Goal: Task Accomplishment & Management: Use online tool/utility

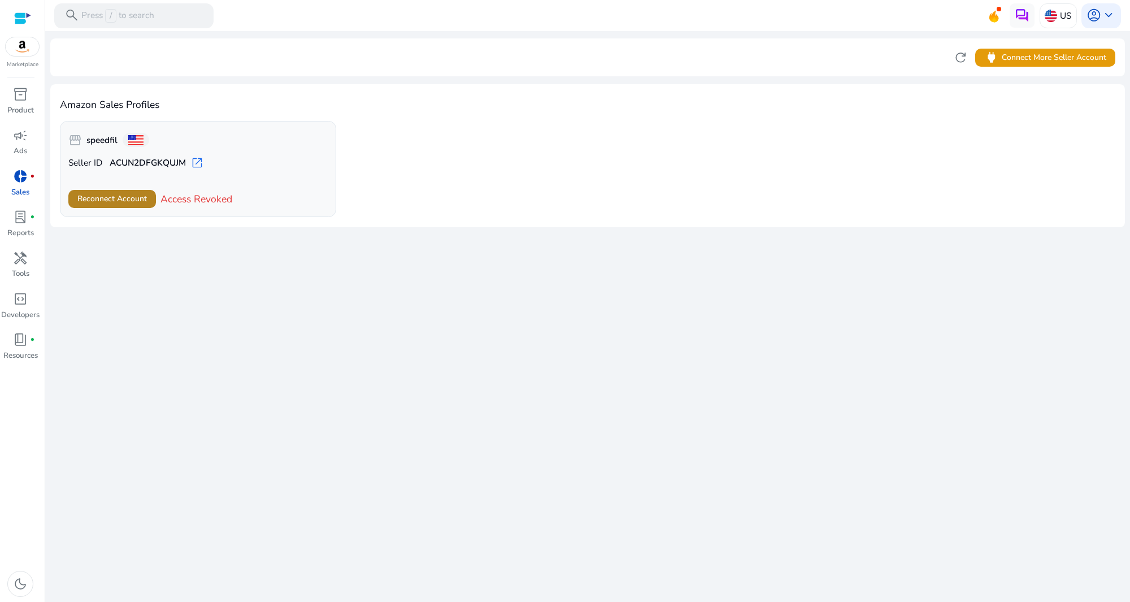
click at [123, 195] on span "Reconnect Account" at bounding box center [111, 199] width 69 height 12
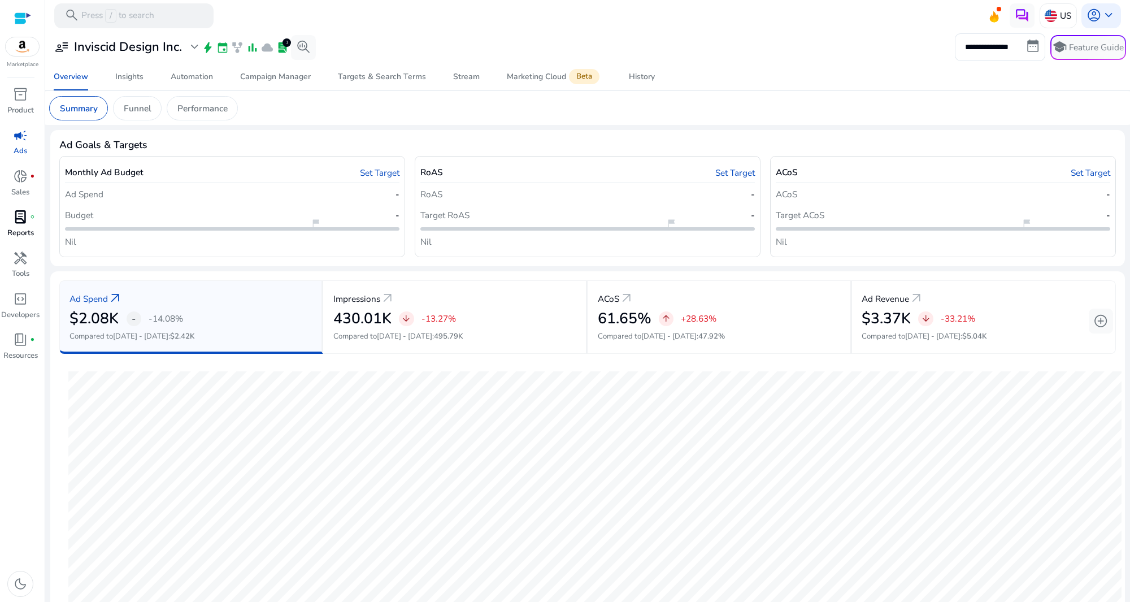
click at [10, 228] on p "Reports" at bounding box center [20, 233] width 27 height 11
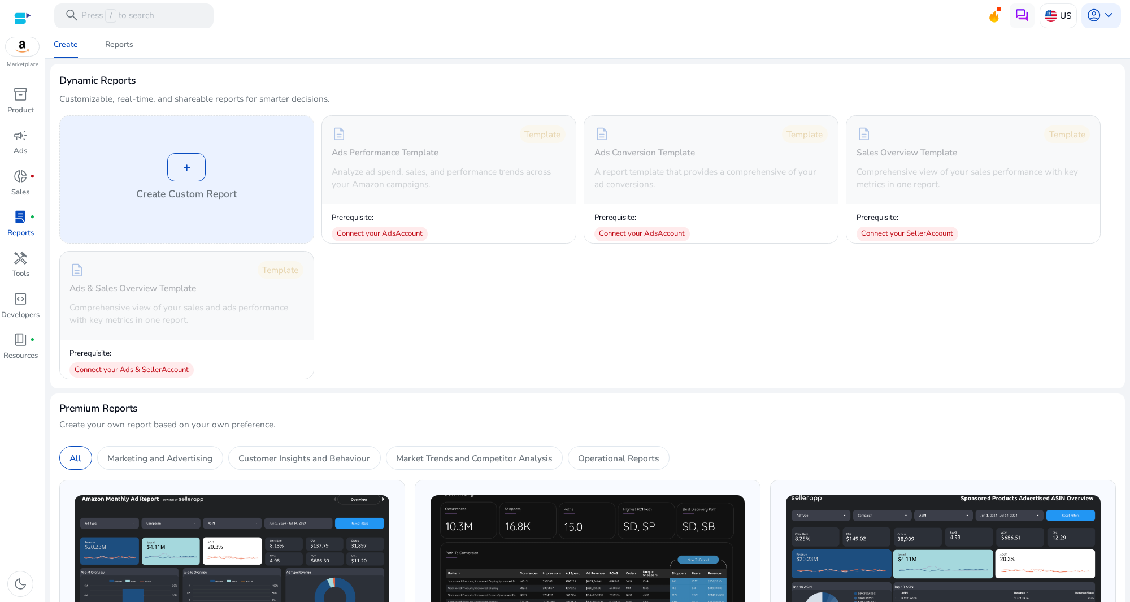
click at [194, 167] on div "+" at bounding box center [186, 167] width 38 height 28
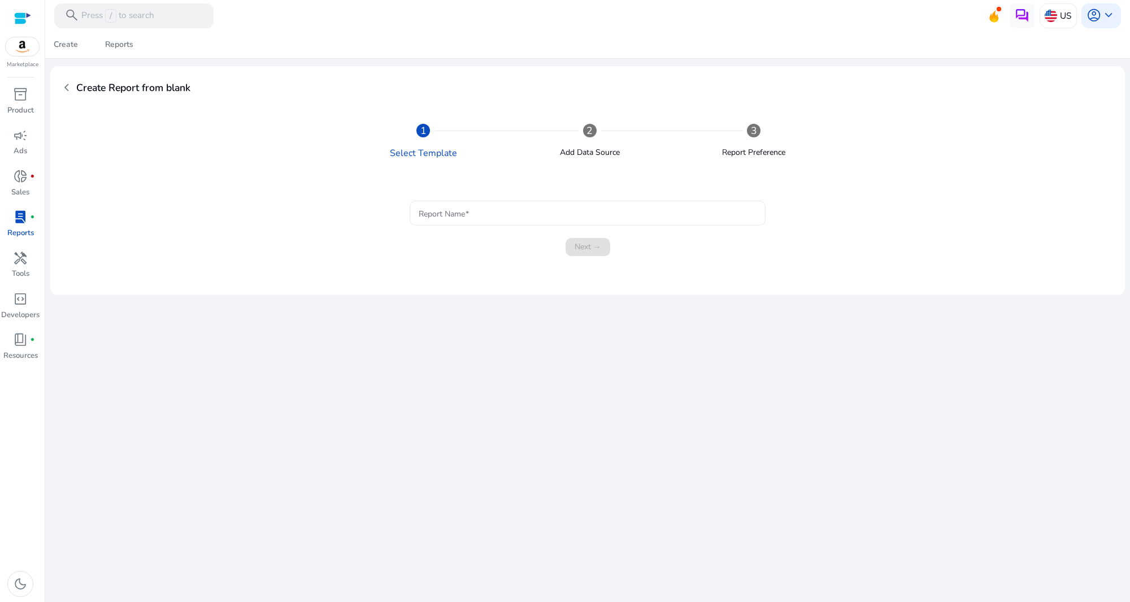
click at [603, 203] on div at bounding box center [587, 213] width 337 height 25
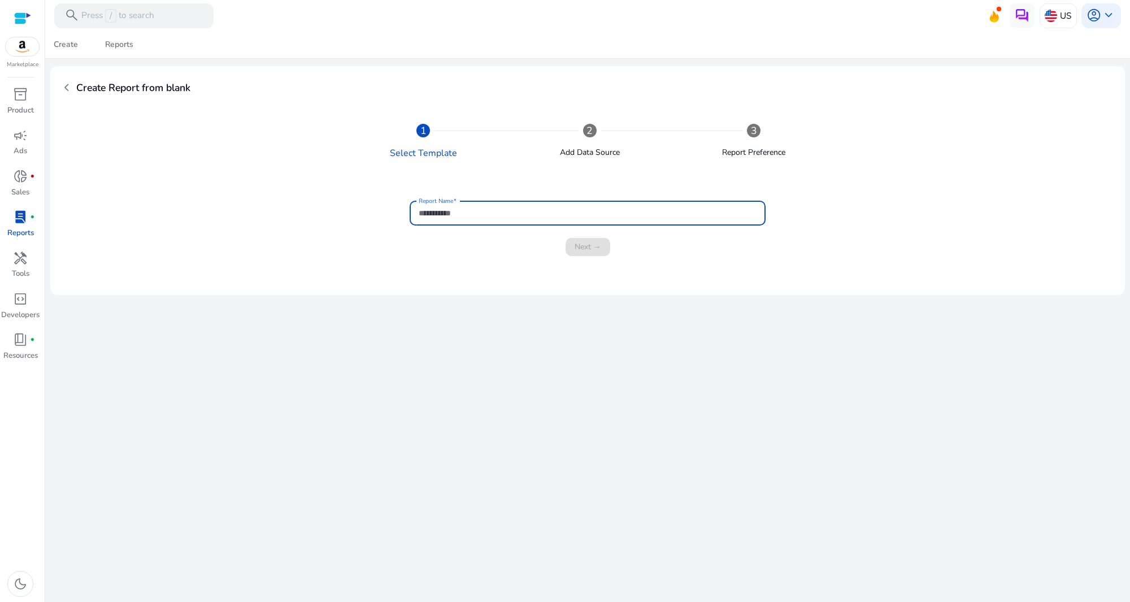
click at [603, 203] on div at bounding box center [587, 213] width 337 height 25
type input "**********"
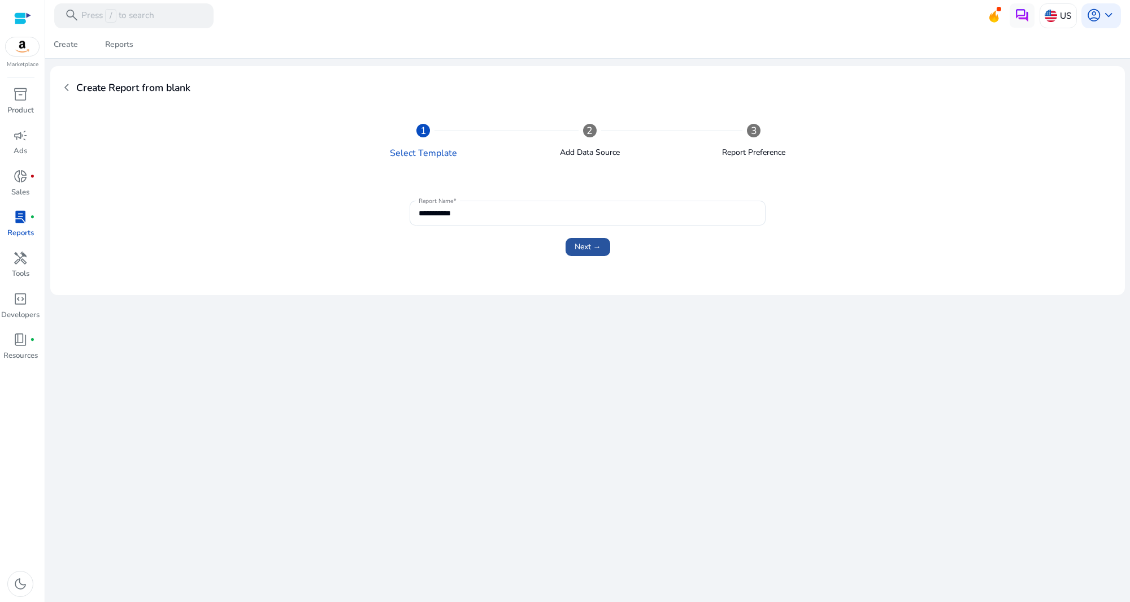
click at [580, 246] on span "Next →" at bounding box center [588, 247] width 27 height 12
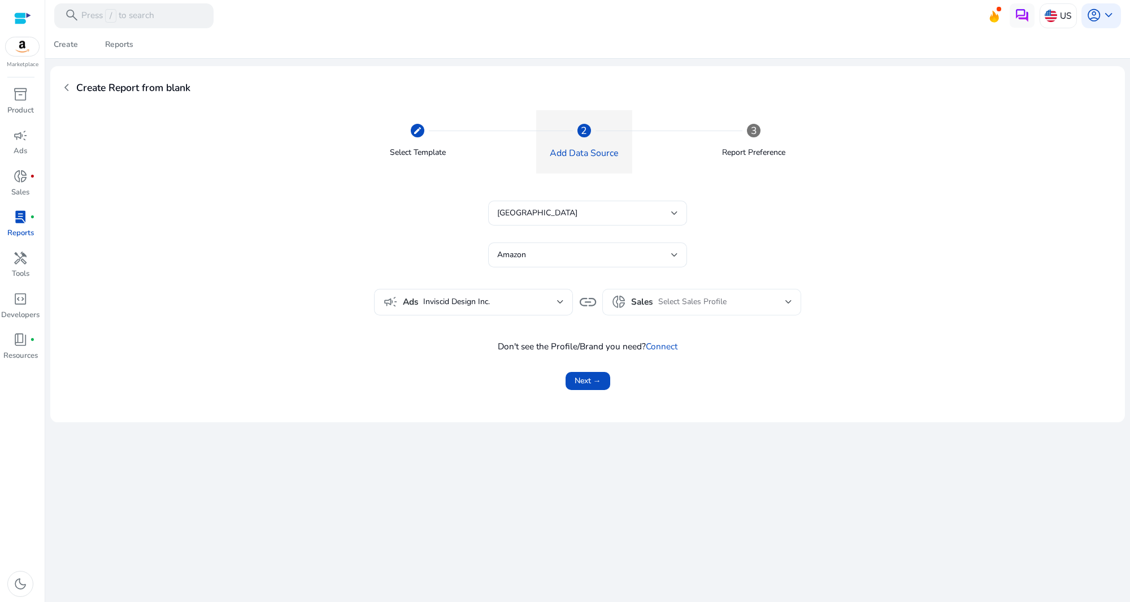
click at [780, 301] on div "Select Sales Profile" at bounding box center [721, 302] width 127 height 12
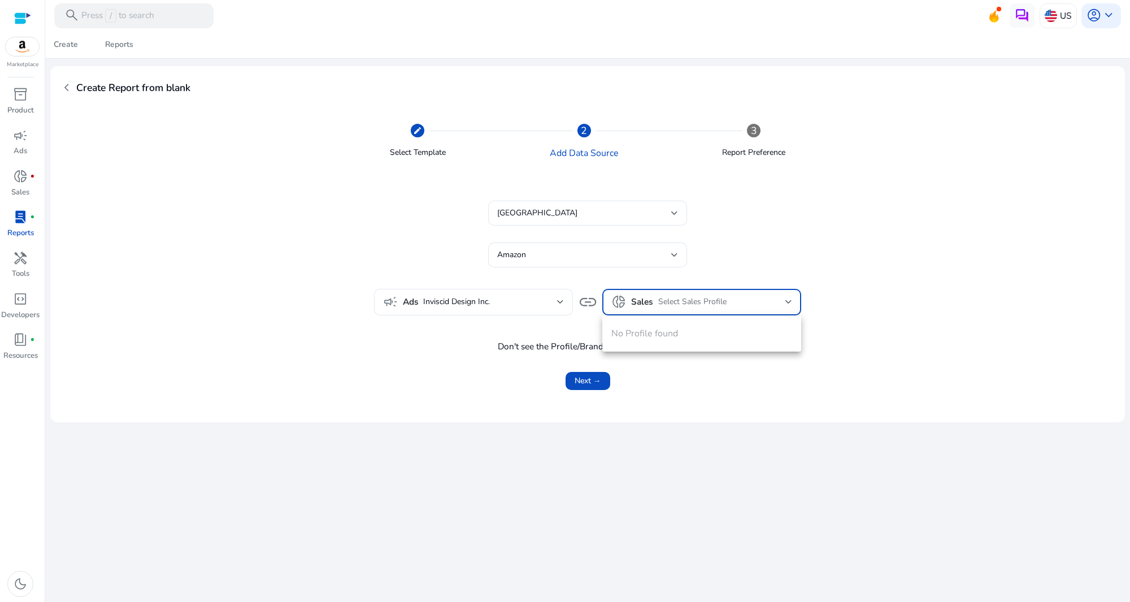
click at [780, 301] on div at bounding box center [565, 301] width 1130 height 602
click at [556, 294] on div "campaign Ads Inviscid Design Inc." at bounding box center [473, 302] width 181 height 26
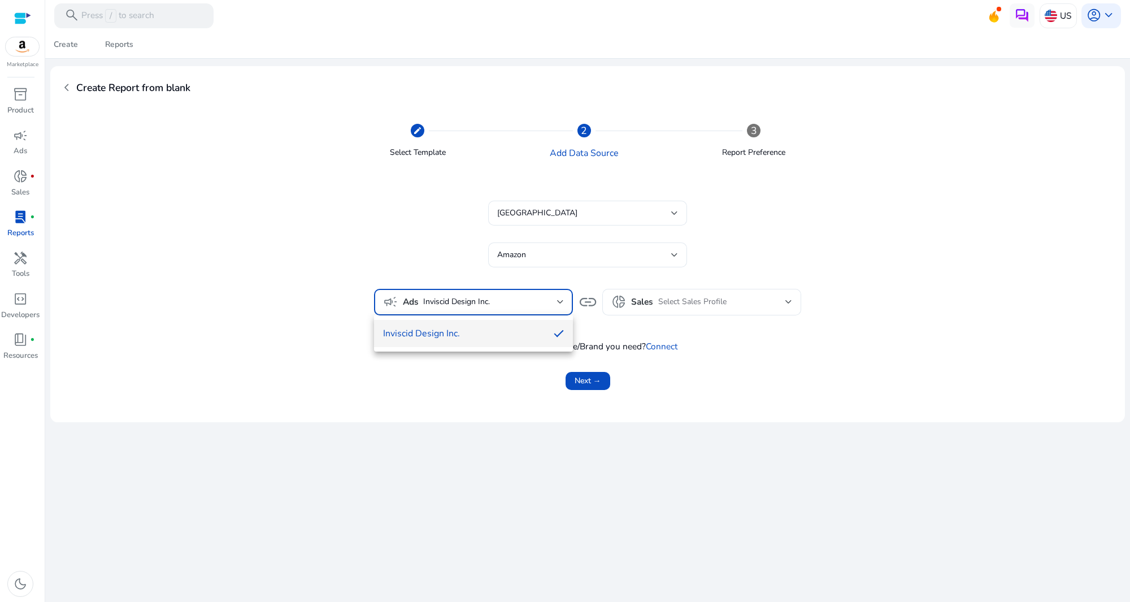
click at [556, 294] on div at bounding box center [565, 301] width 1130 height 602
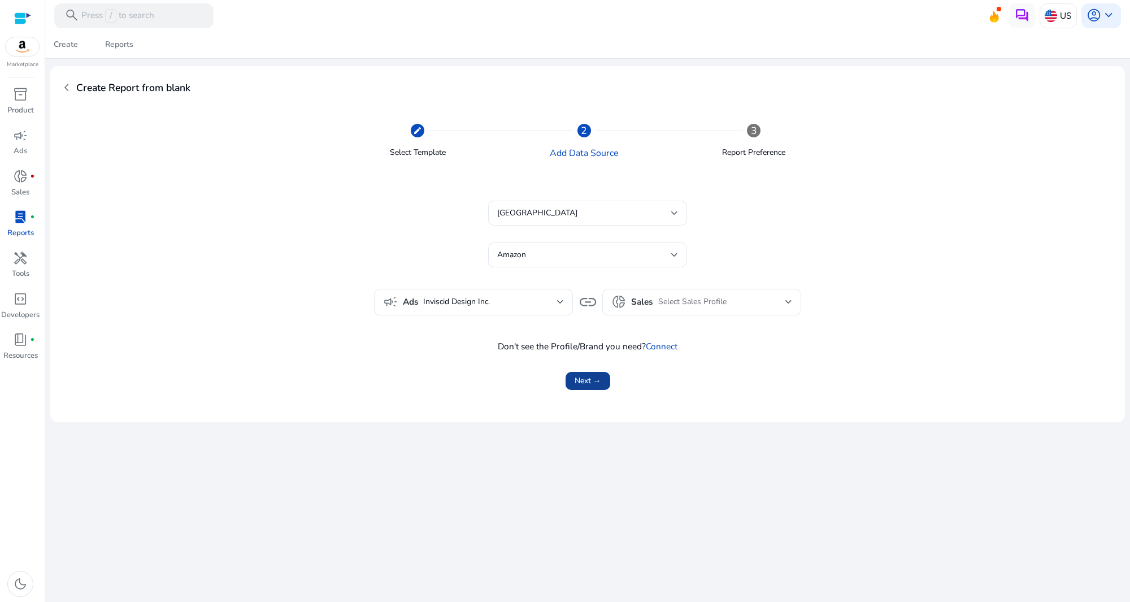
click at [603, 379] on span "submit" at bounding box center [588, 380] width 45 height 27
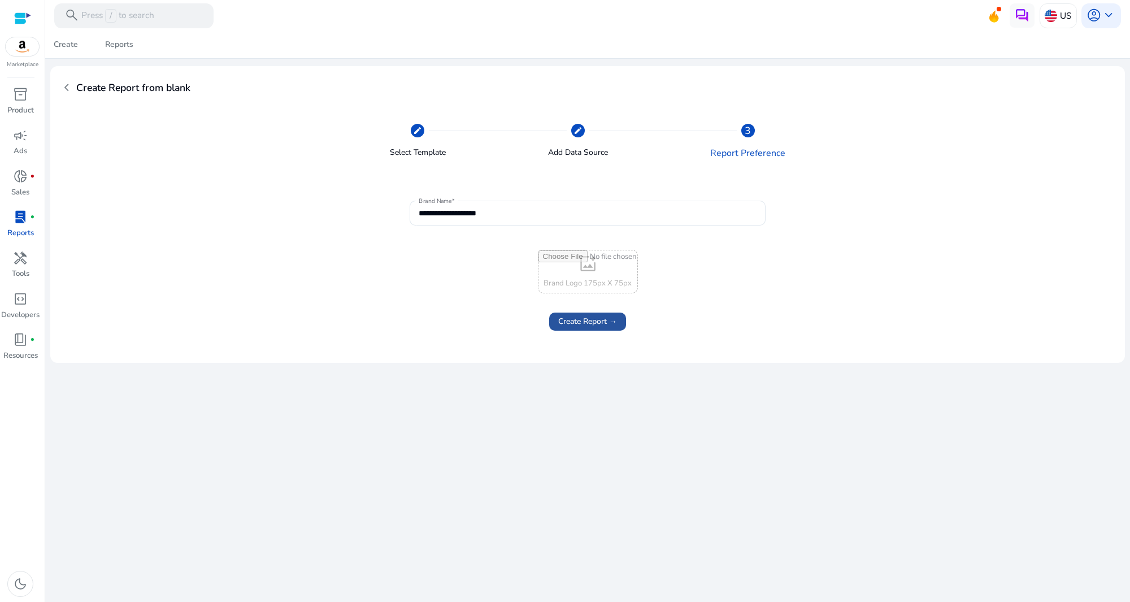
click at [618, 312] on span at bounding box center [587, 321] width 77 height 27
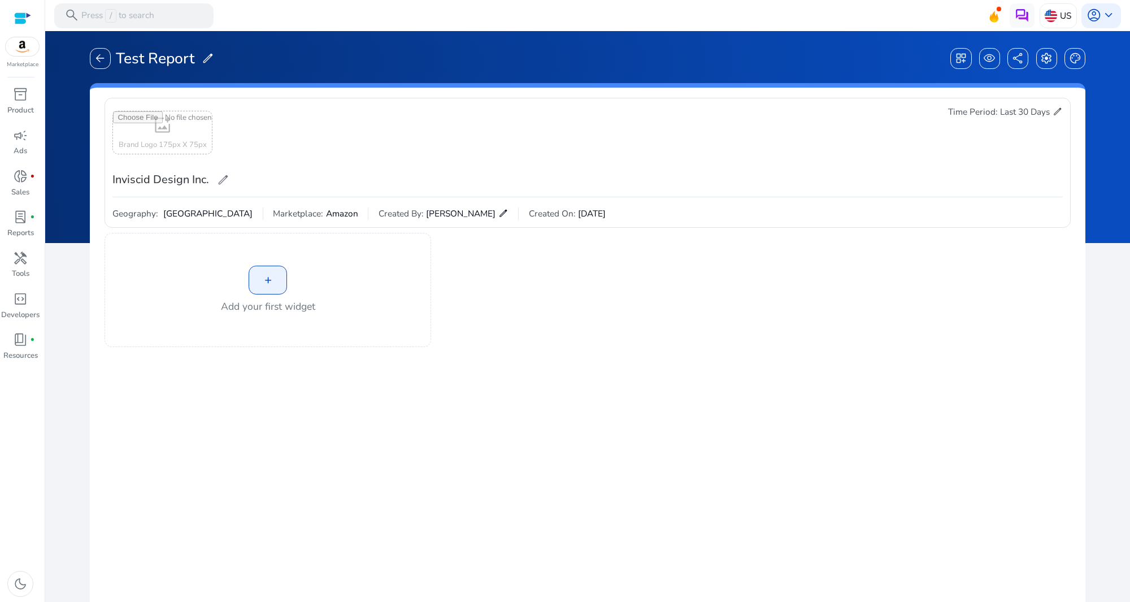
click at [284, 273] on div "+" at bounding box center [268, 280] width 38 height 28
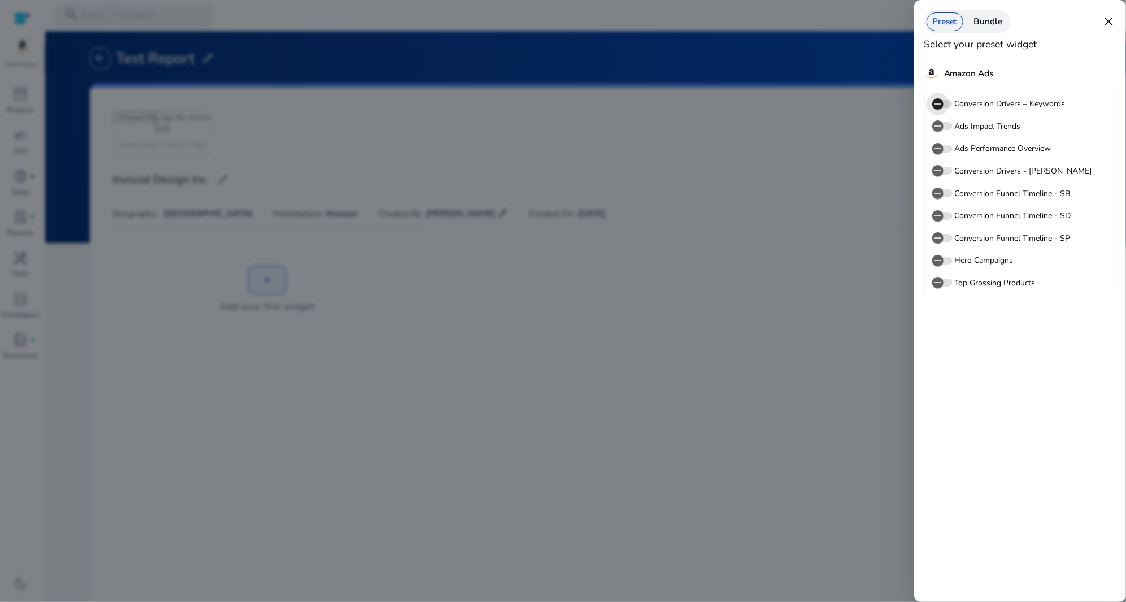
click at [945, 107] on span "button" at bounding box center [938, 104] width 23 height 23
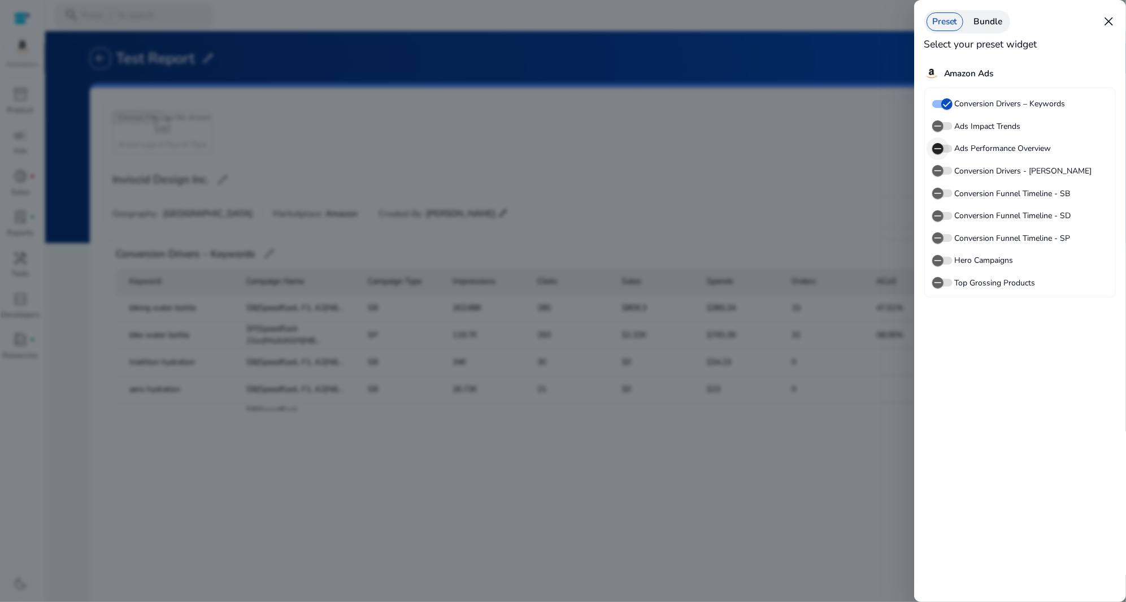
click at [941, 158] on span "button" at bounding box center [938, 148] width 23 height 23
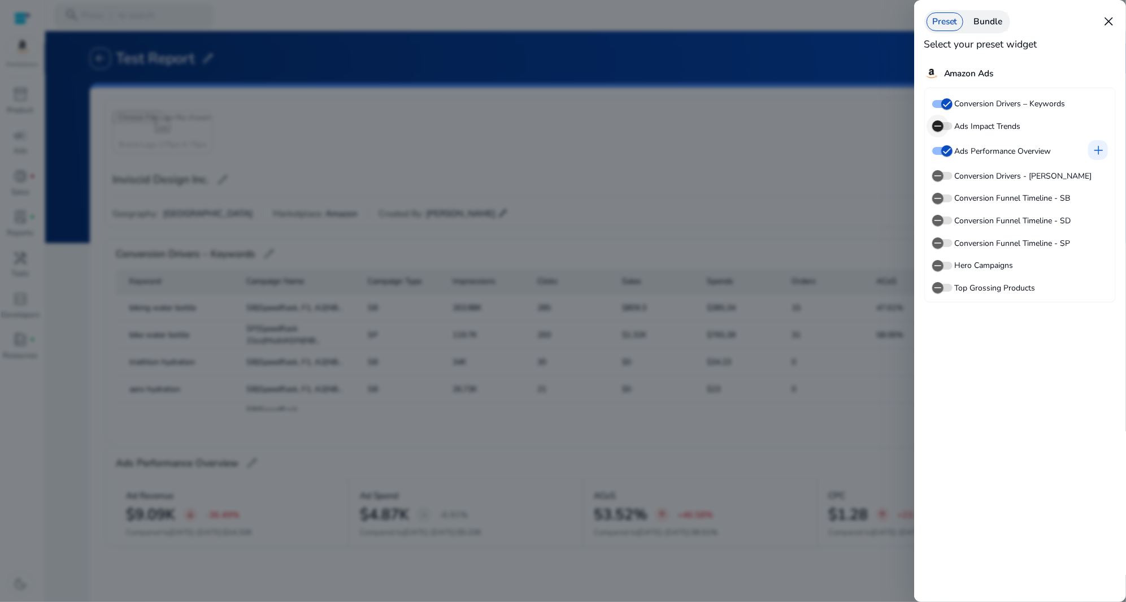
click at [942, 128] on icon "button" at bounding box center [938, 126] width 10 height 10
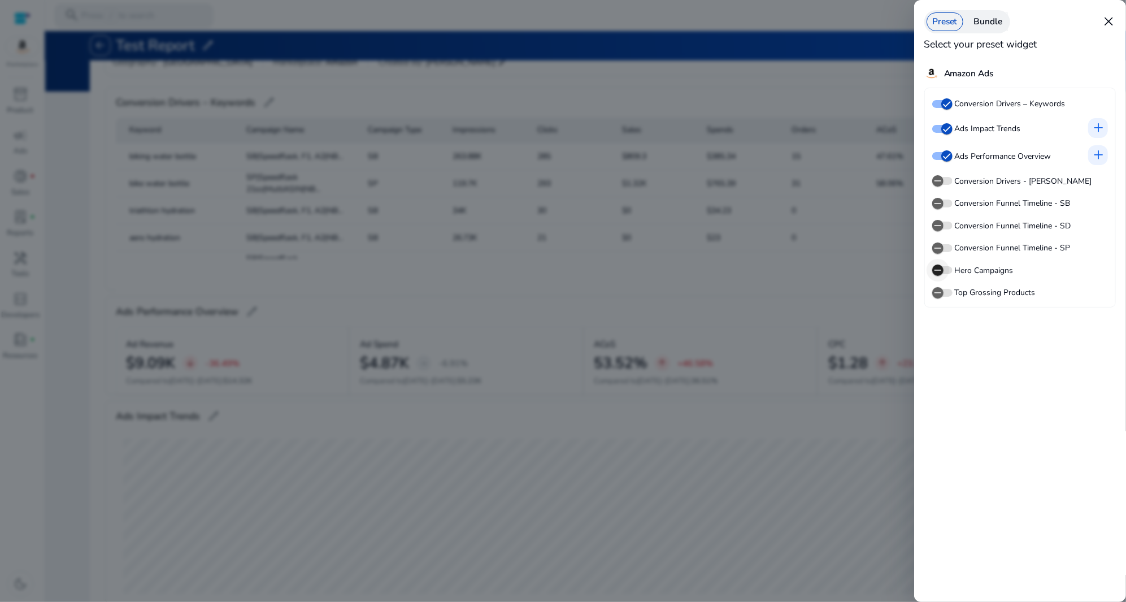
click at [945, 265] on span "button" at bounding box center [938, 270] width 23 height 23
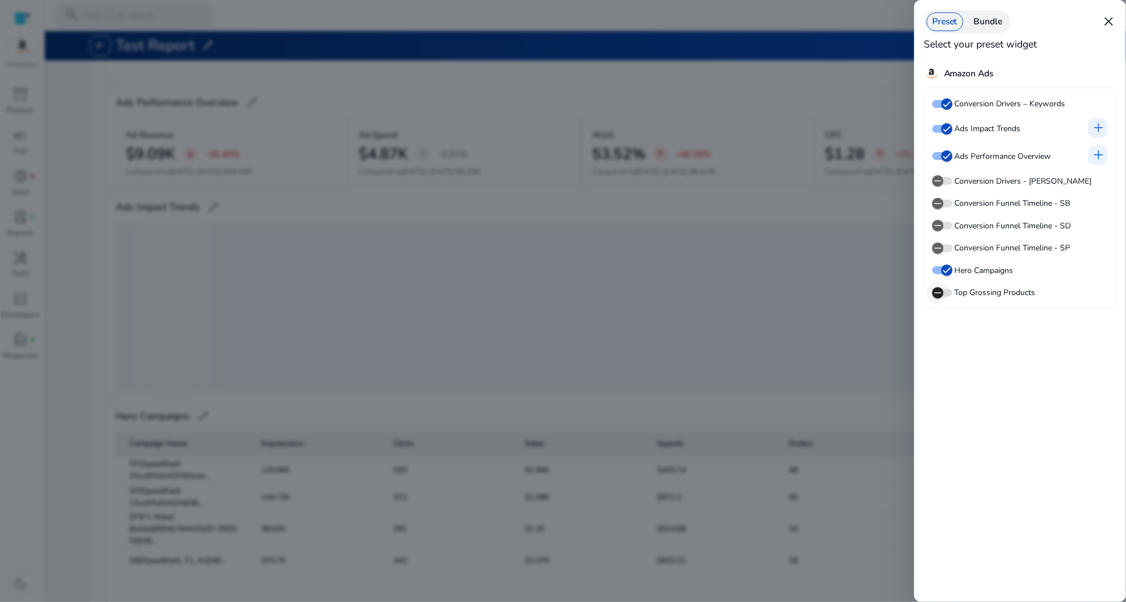
click at [945, 296] on span "button" at bounding box center [938, 292] width 23 height 23
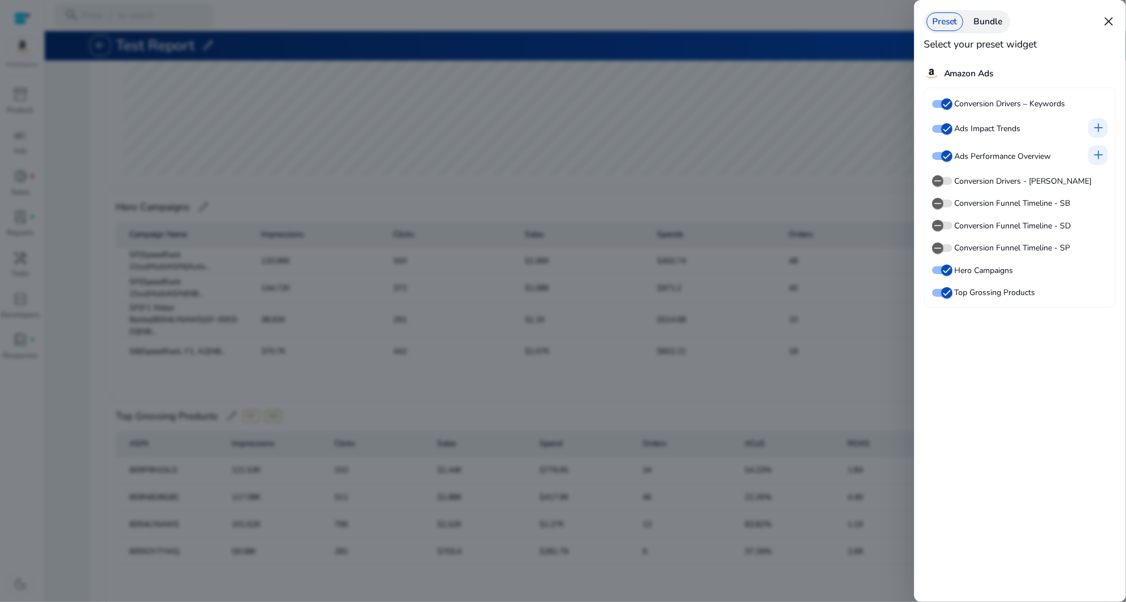
click at [1119, 18] on div "Preset Bundle close Select your preset widget Amazon Ads Conversion Drivers – K…" at bounding box center [1020, 301] width 212 height 602
click at [1101, 19] on div "Preset Bundle close" at bounding box center [1020, 22] width 192 height 24
click at [1107, 15] on span "close" at bounding box center [1108, 21] width 15 height 15
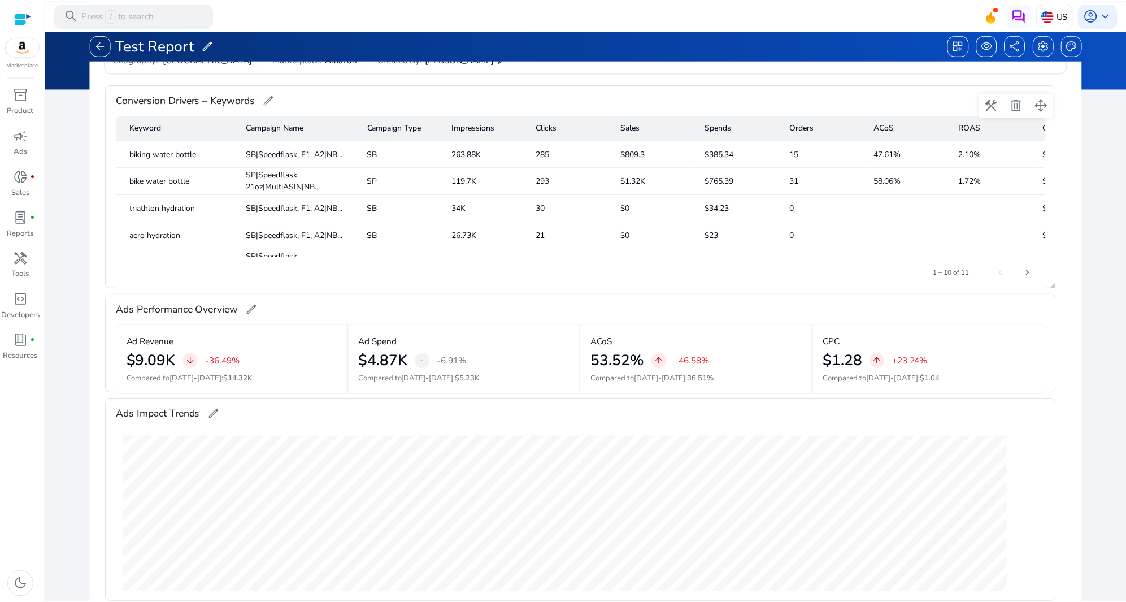
scroll to position [0, 0]
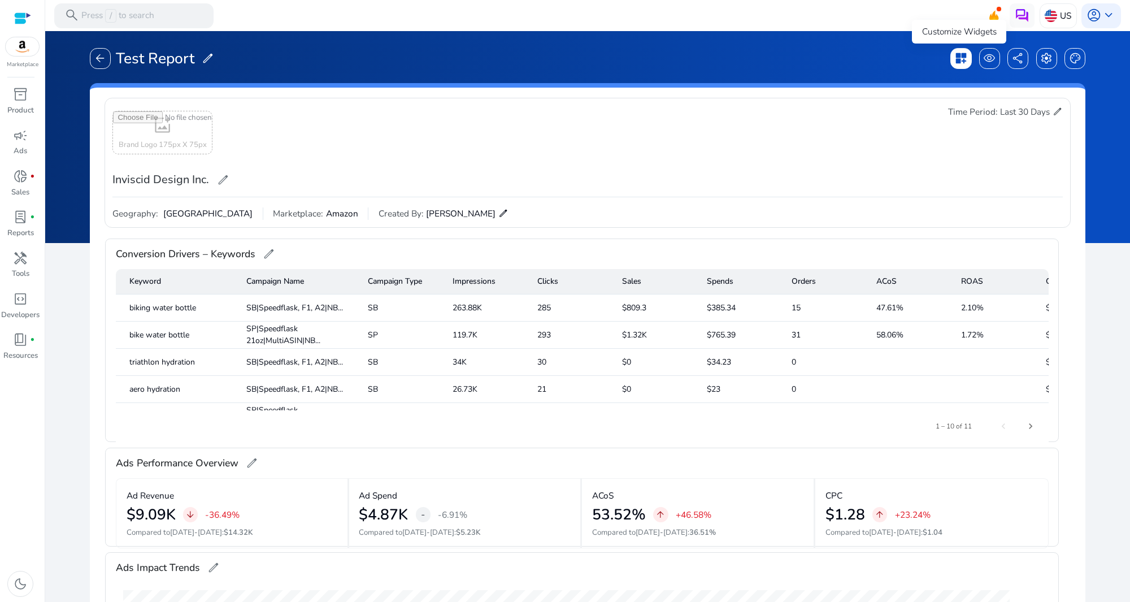
click at [959, 60] on span "dashboard_customize" at bounding box center [961, 58] width 12 height 12
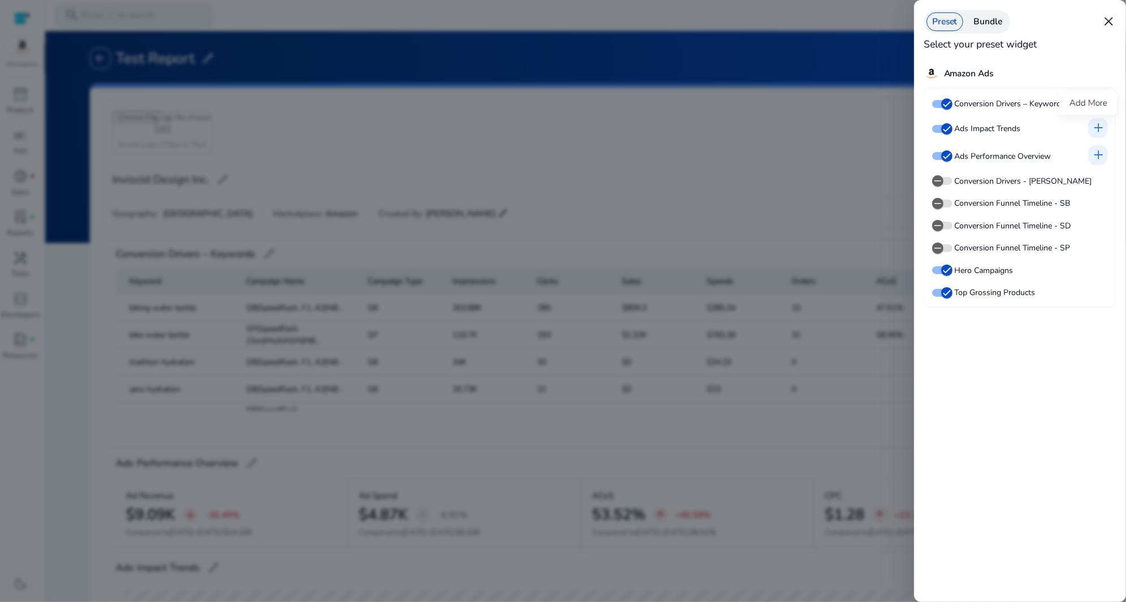
click at [1096, 133] on span "add" at bounding box center [1098, 127] width 15 height 15
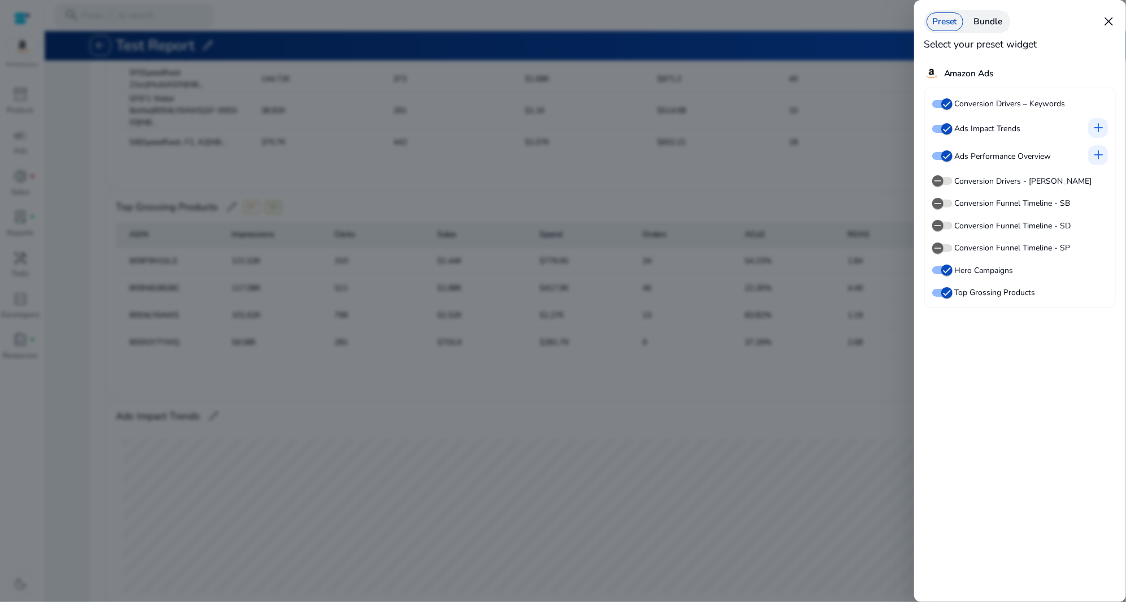
click at [1096, 133] on span "add" at bounding box center [1098, 127] width 15 height 15
click at [1113, 17] on span "close" at bounding box center [1108, 21] width 15 height 15
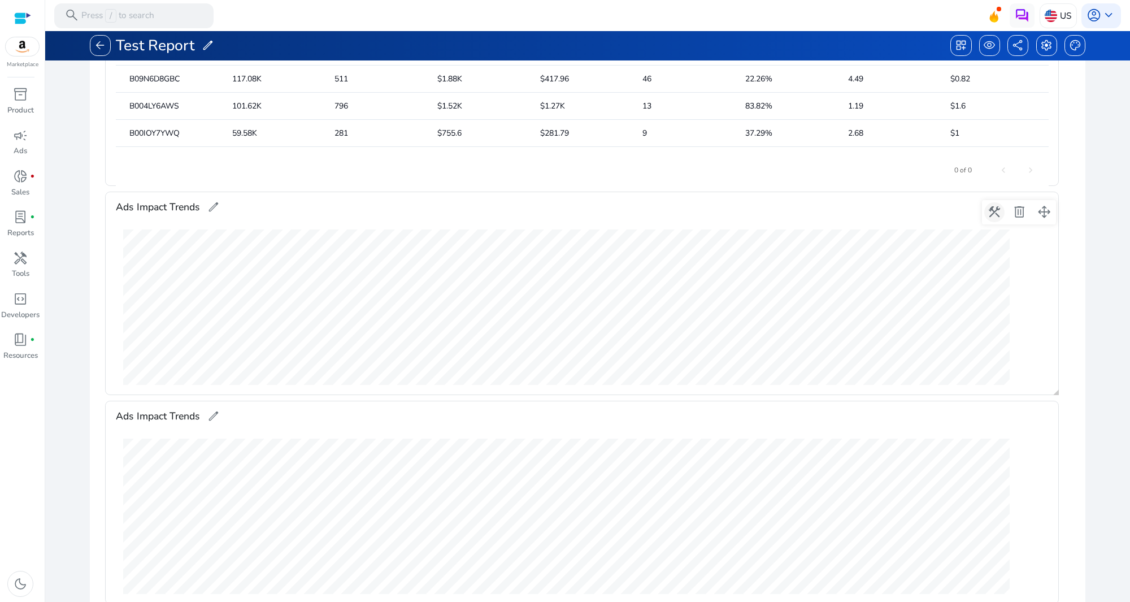
click at [1000, 209] on span at bounding box center [994, 212] width 27 height 27
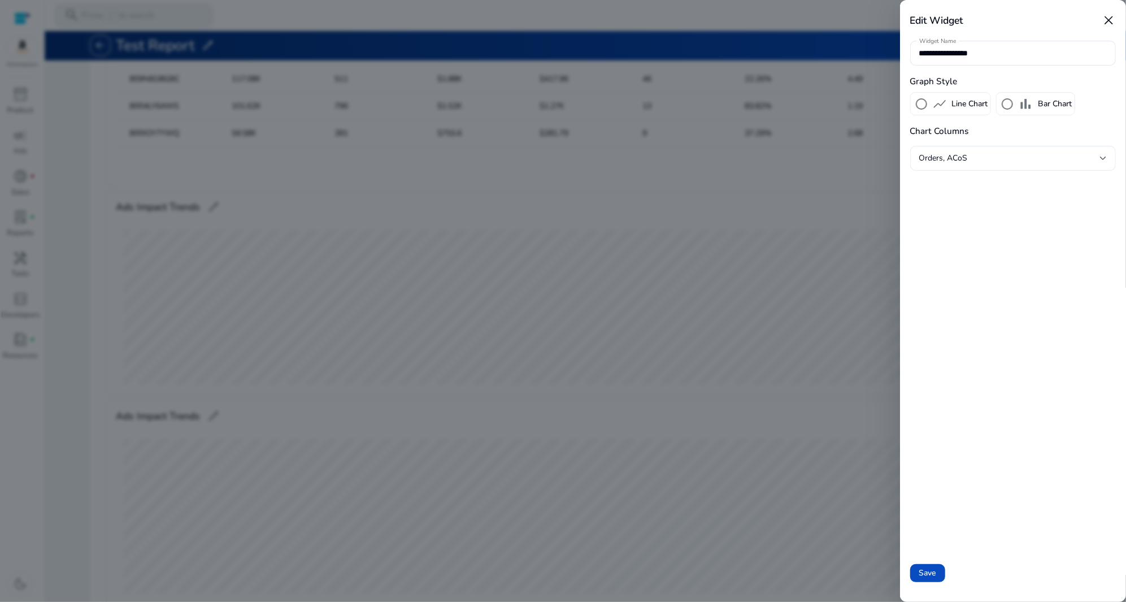
click at [1007, 155] on div "Orders, ACoS" at bounding box center [1009, 158] width 181 height 12
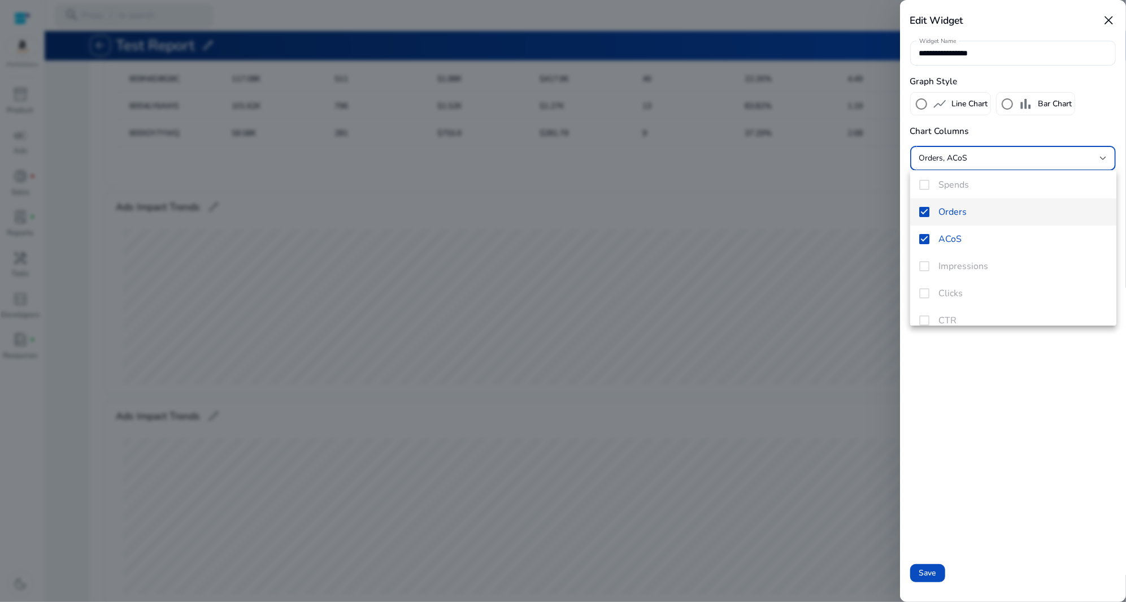
scroll to position [0, 0]
click at [924, 189] on div "Spends Orders ACoS Impressions Clicks CTR CPC Sales" at bounding box center [1013, 247] width 206 height 155
click at [928, 225] on mat-option "Orders" at bounding box center [1013, 215] width 206 height 27
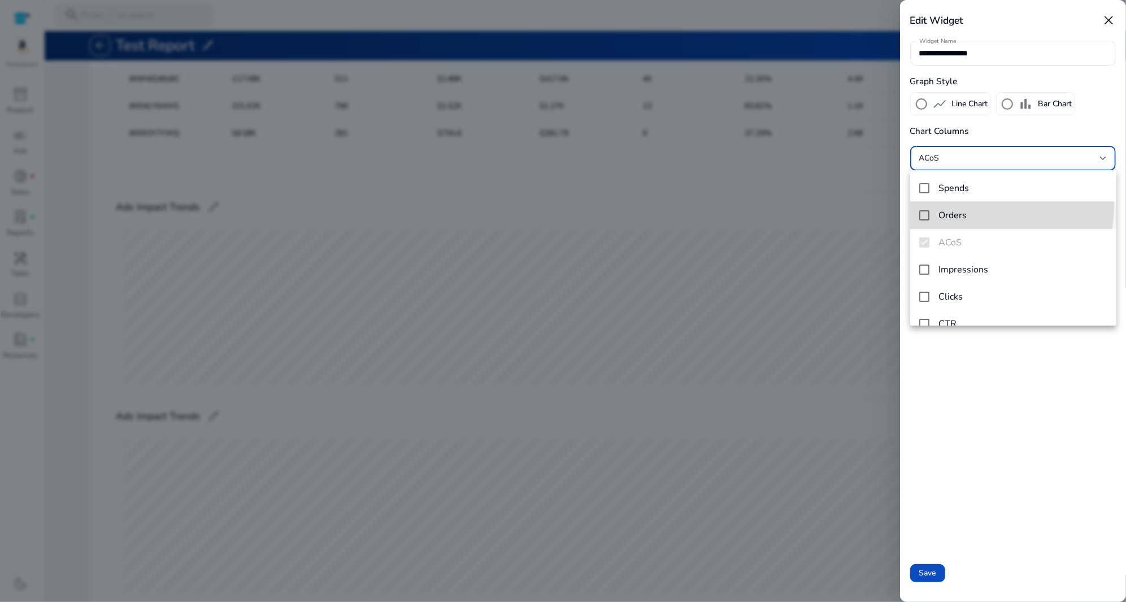
click at [928, 202] on mat-option "Orders" at bounding box center [1013, 215] width 206 height 27
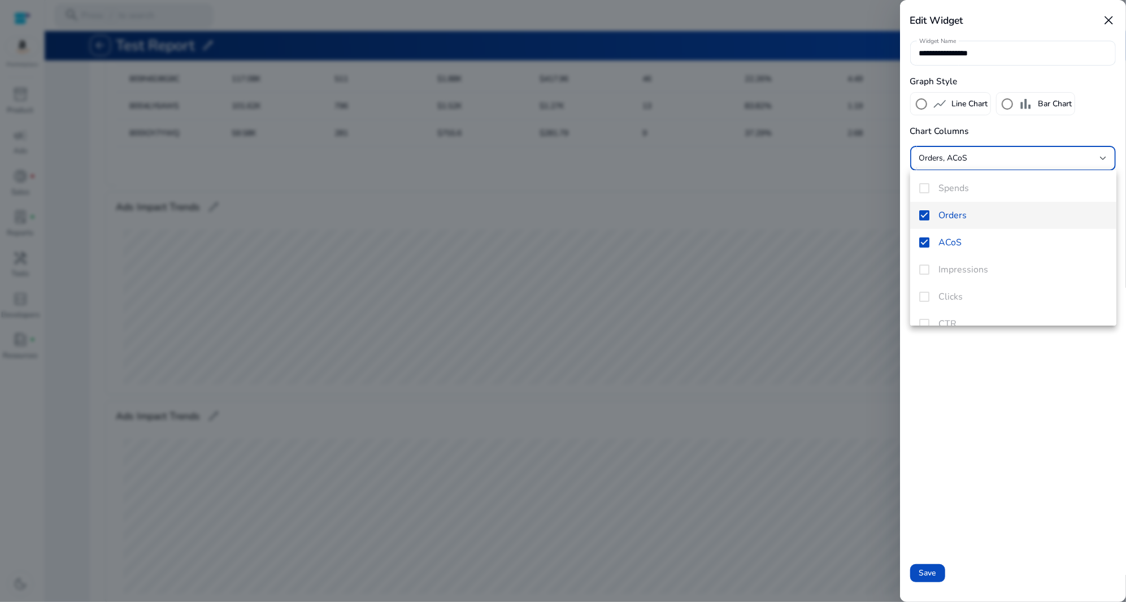
click at [928, 194] on div "Spends Orders ACoS Impressions Clicks CTR CPC Sales" at bounding box center [1013, 247] width 206 height 155
click at [928, 204] on mat-option "Orders" at bounding box center [1013, 215] width 206 height 27
click at [928, 192] on mat-pseudo-checkbox at bounding box center [924, 188] width 10 height 10
click at [759, 223] on div at bounding box center [563, 301] width 1126 height 602
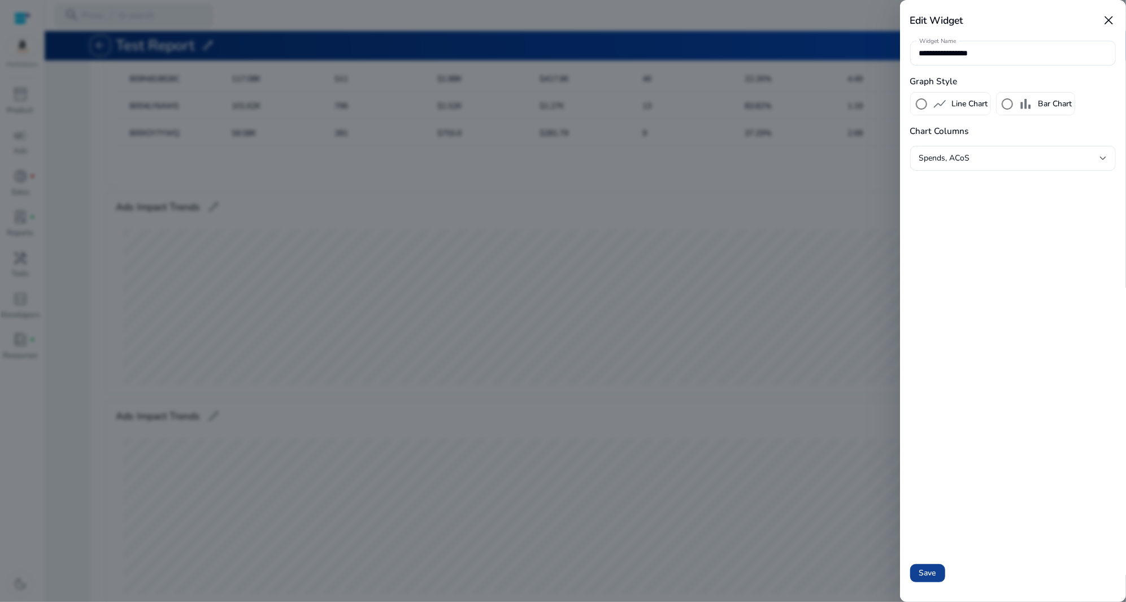
click at [910, 570] on span at bounding box center [927, 572] width 35 height 27
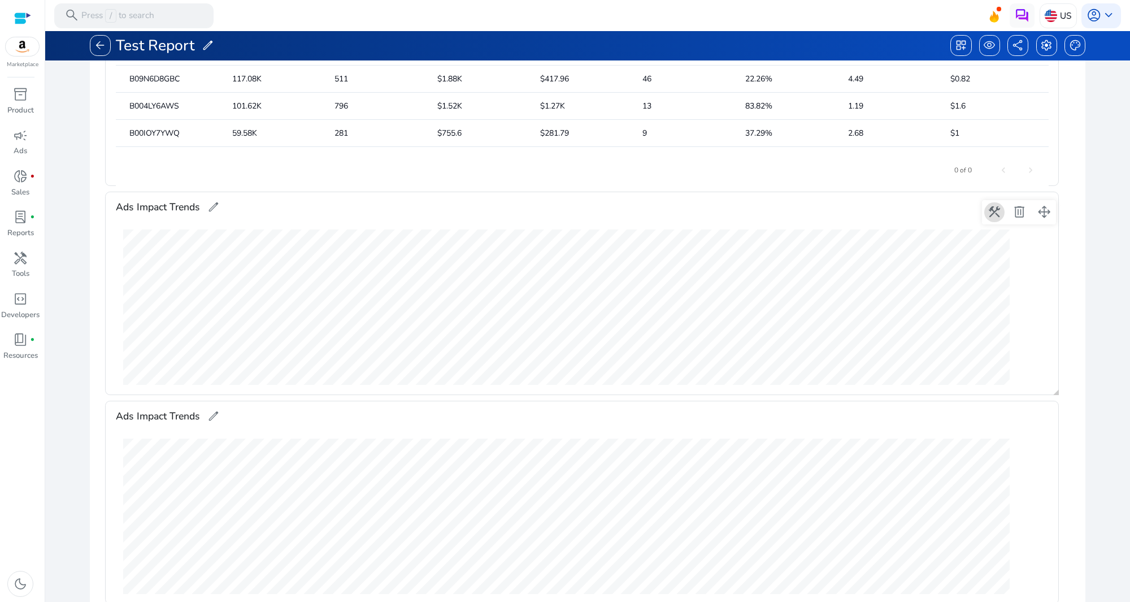
click at [1000, 207] on span at bounding box center [994, 212] width 27 height 27
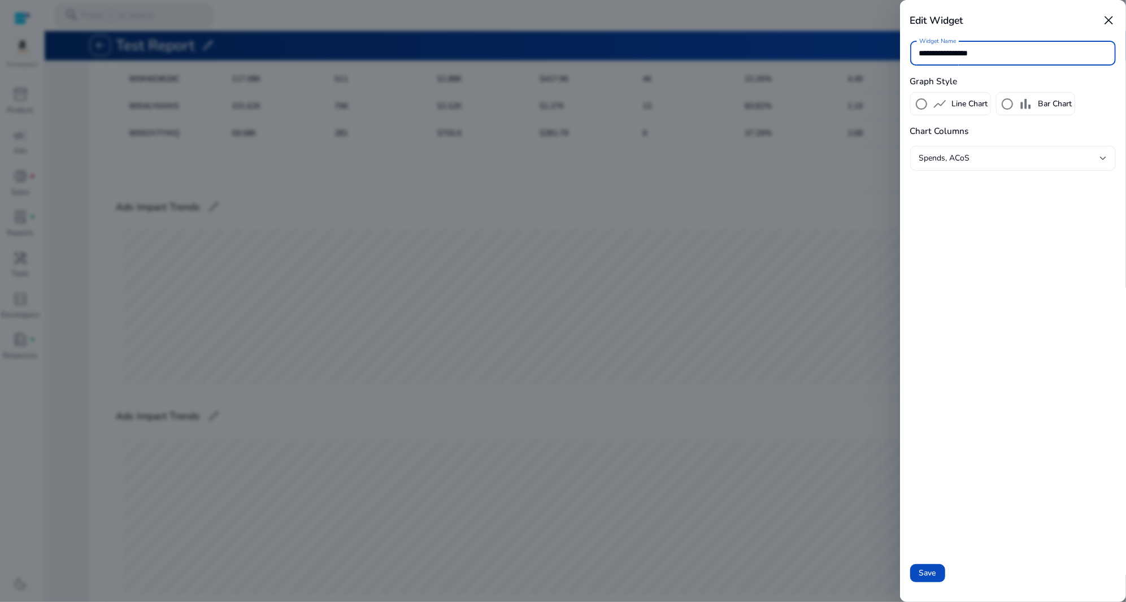
click at [975, 155] on div "Spends, ACoS" at bounding box center [1009, 158] width 181 height 12
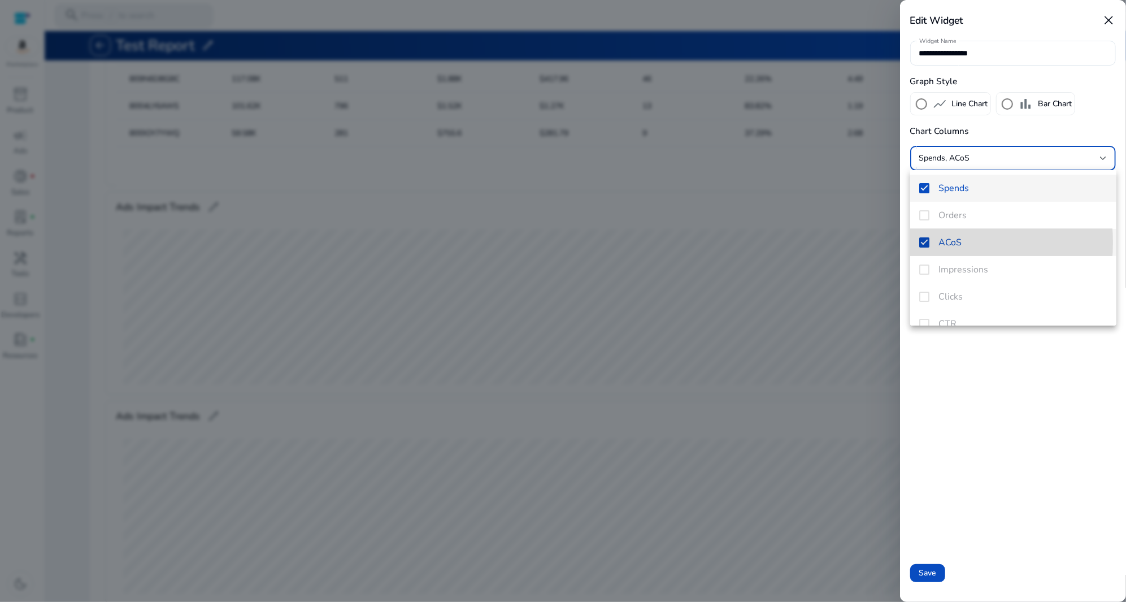
click at [929, 242] on mat-option "ACoS" at bounding box center [1013, 242] width 206 height 27
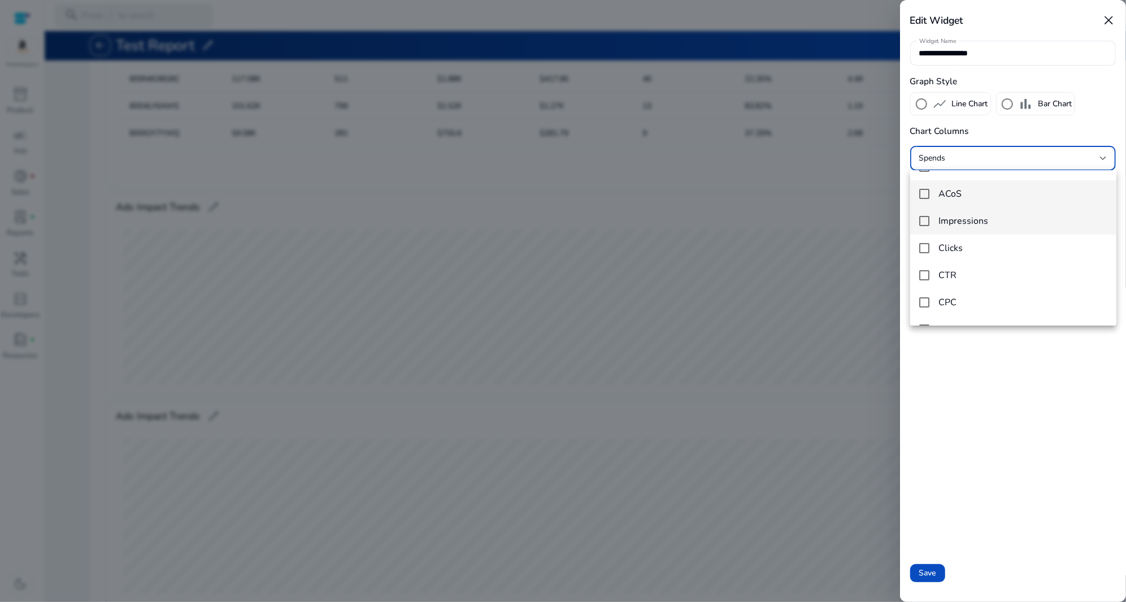
scroll to position [70, 0]
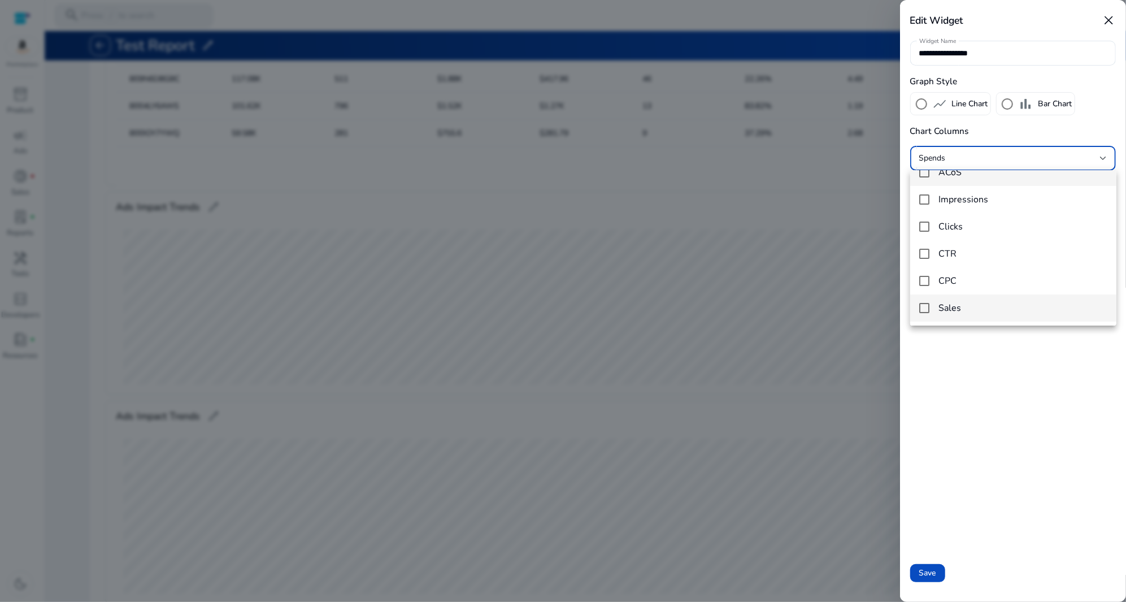
click at [944, 316] on mat-option "Sales" at bounding box center [1013, 307] width 206 height 27
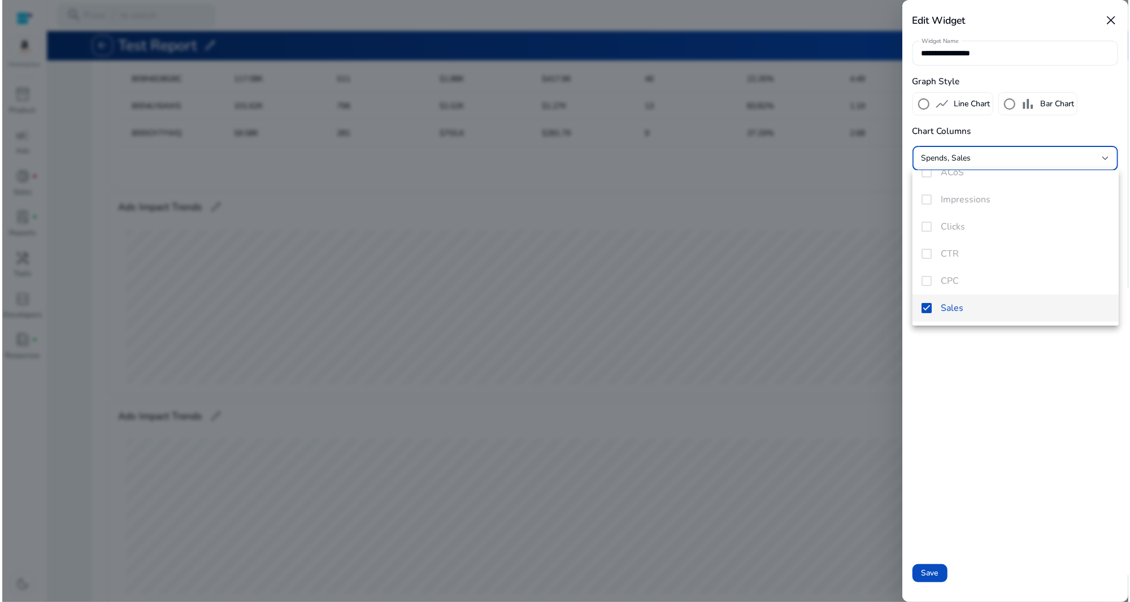
scroll to position [0, 0]
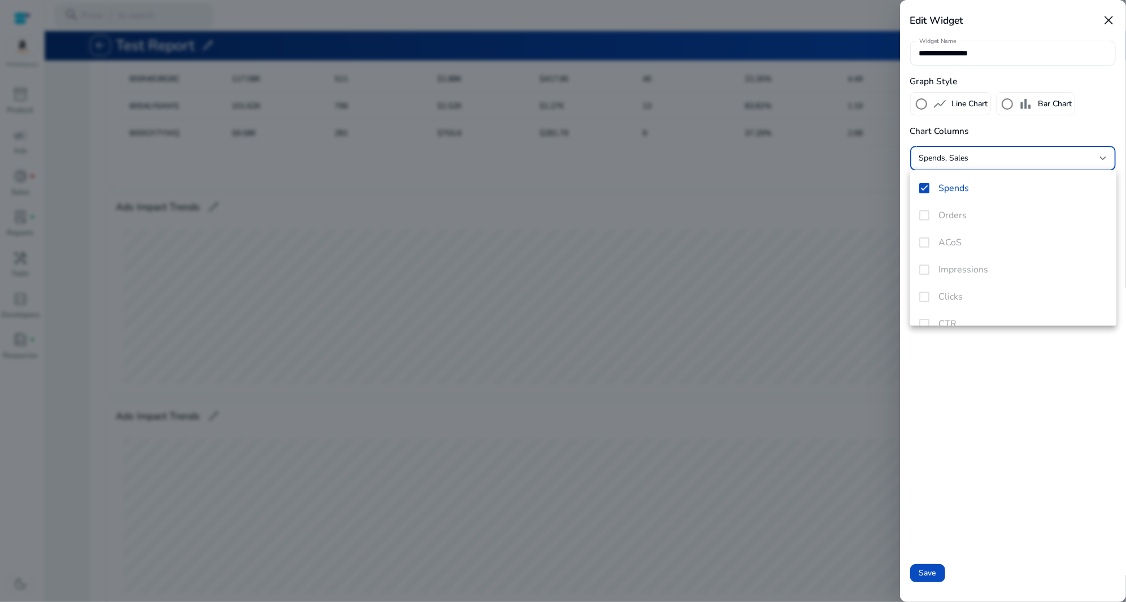
click at [775, 183] on div at bounding box center [563, 301] width 1126 height 602
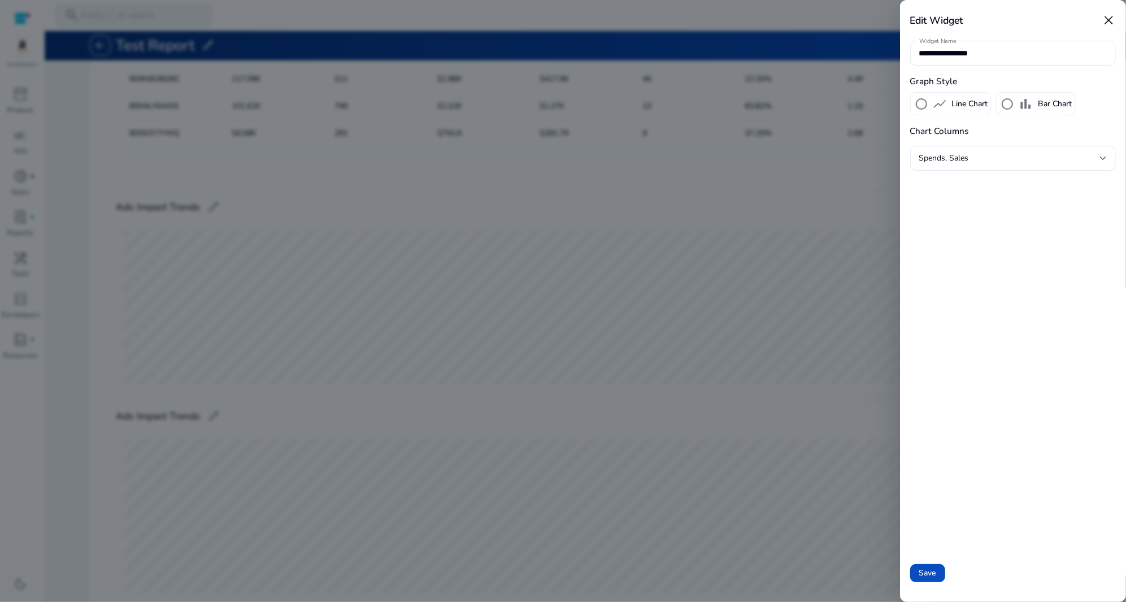
click at [918, 554] on div "**********" at bounding box center [1013, 301] width 226 height 602
click at [919, 567] on span at bounding box center [927, 572] width 35 height 27
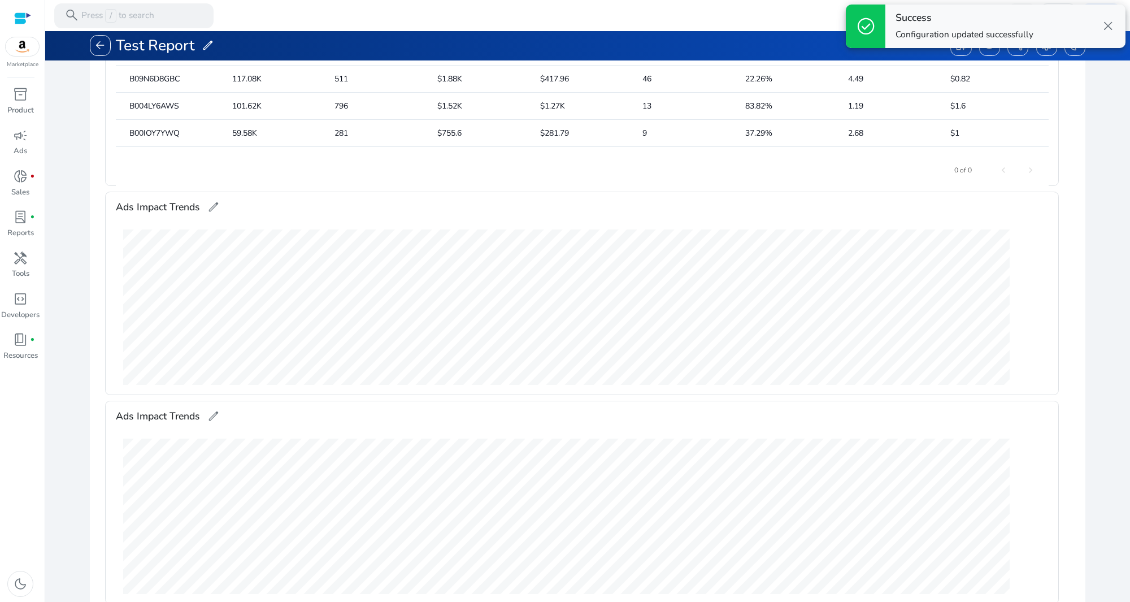
click at [1029, 18] on h4 "Success" at bounding box center [965, 18] width 138 height 12
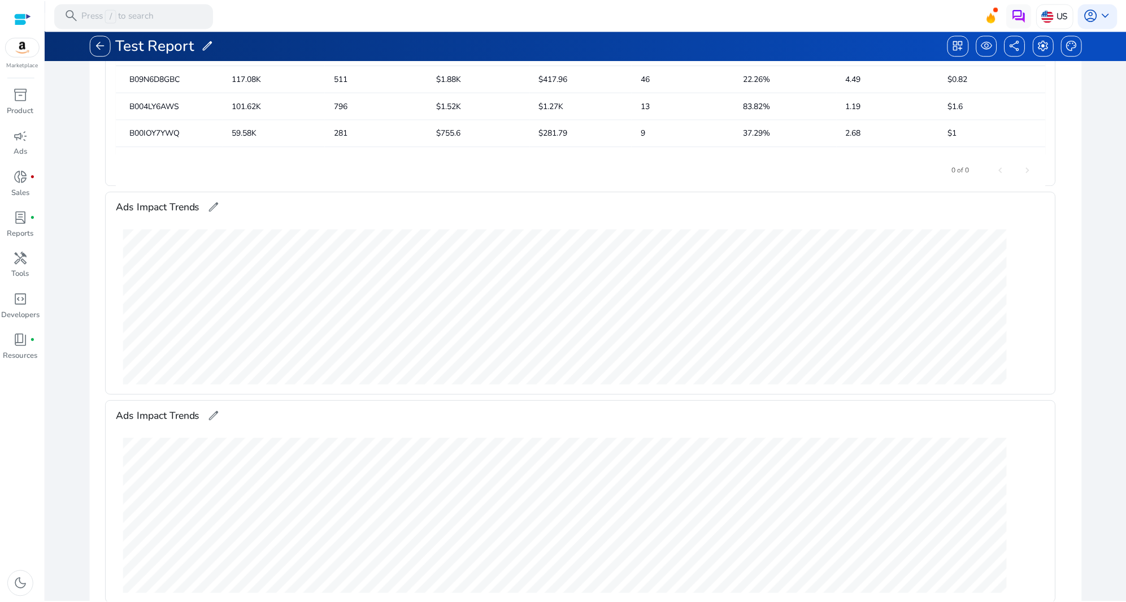
scroll to position [306, 0]
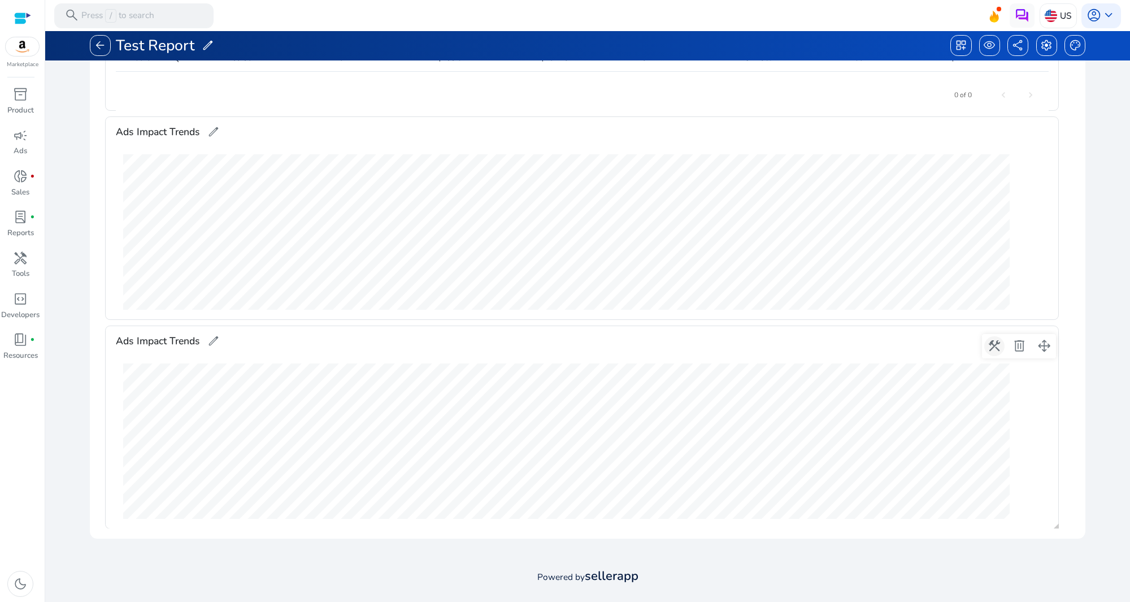
click at [996, 344] on span at bounding box center [994, 346] width 27 height 27
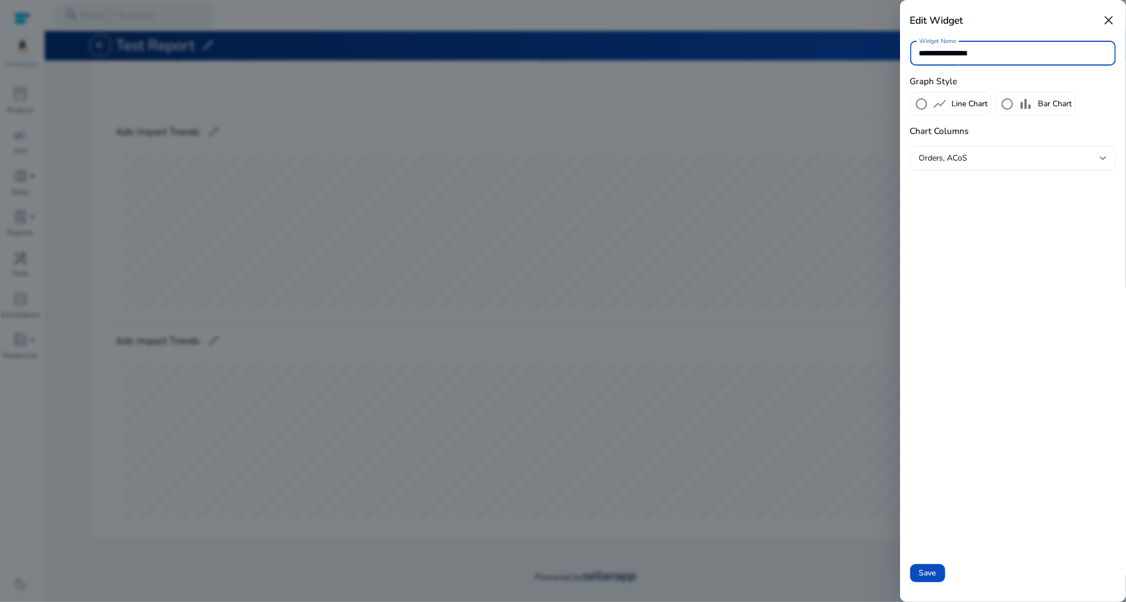
click at [959, 154] on span "Orders, ACoS" at bounding box center [943, 158] width 49 height 11
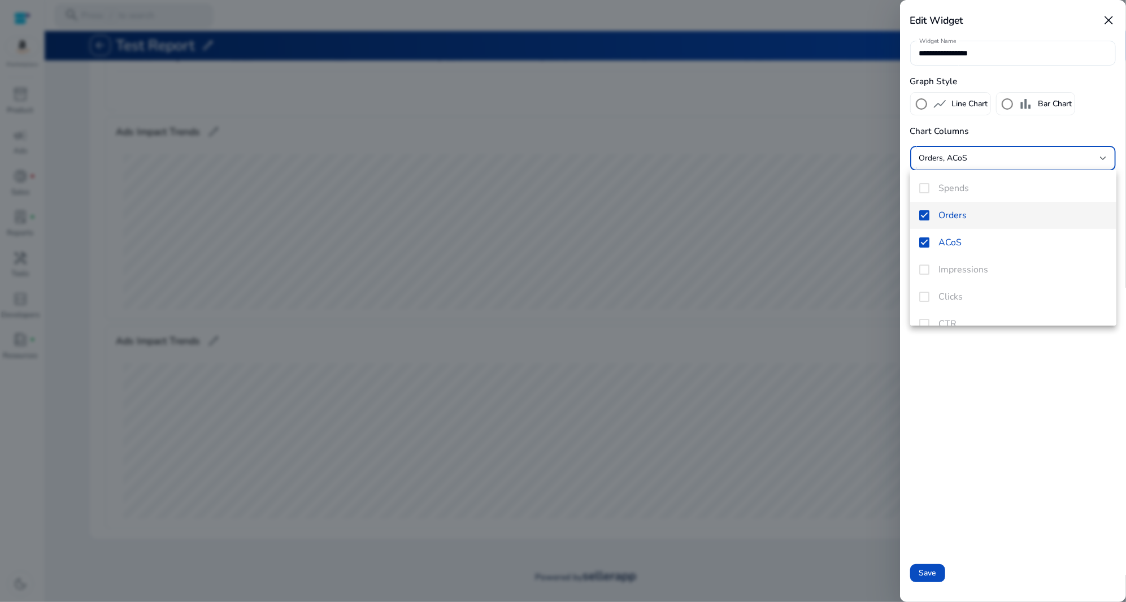
click at [926, 219] on mat-pseudo-checkbox at bounding box center [924, 215] width 10 height 10
click at [925, 286] on mat-option "CPC" at bounding box center [1013, 280] width 206 height 27
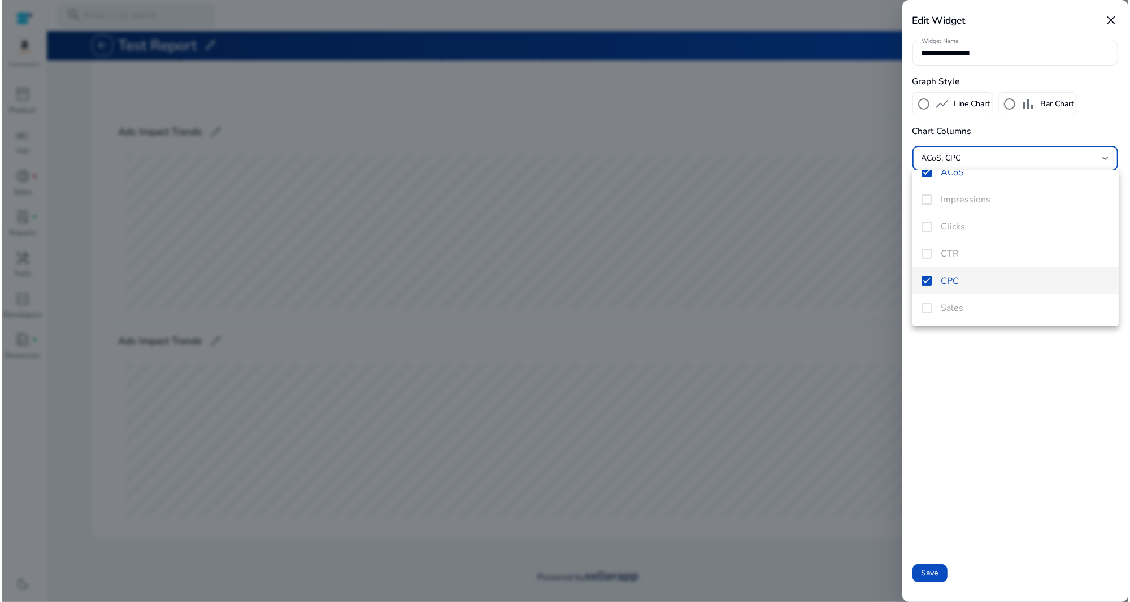
scroll to position [0, 0]
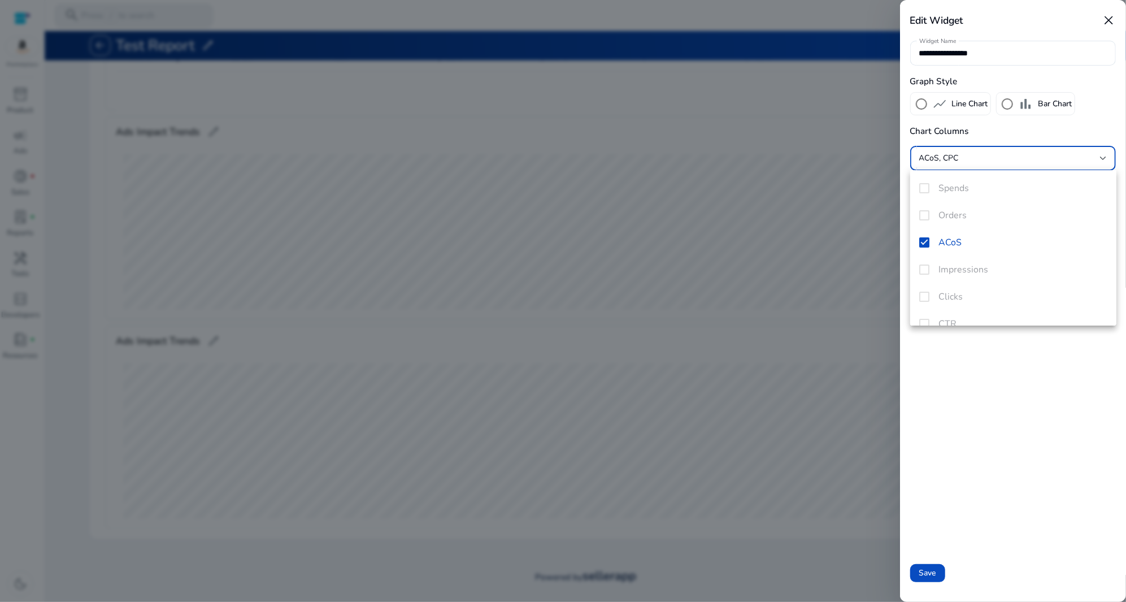
click at [928, 568] on div at bounding box center [563, 301] width 1126 height 602
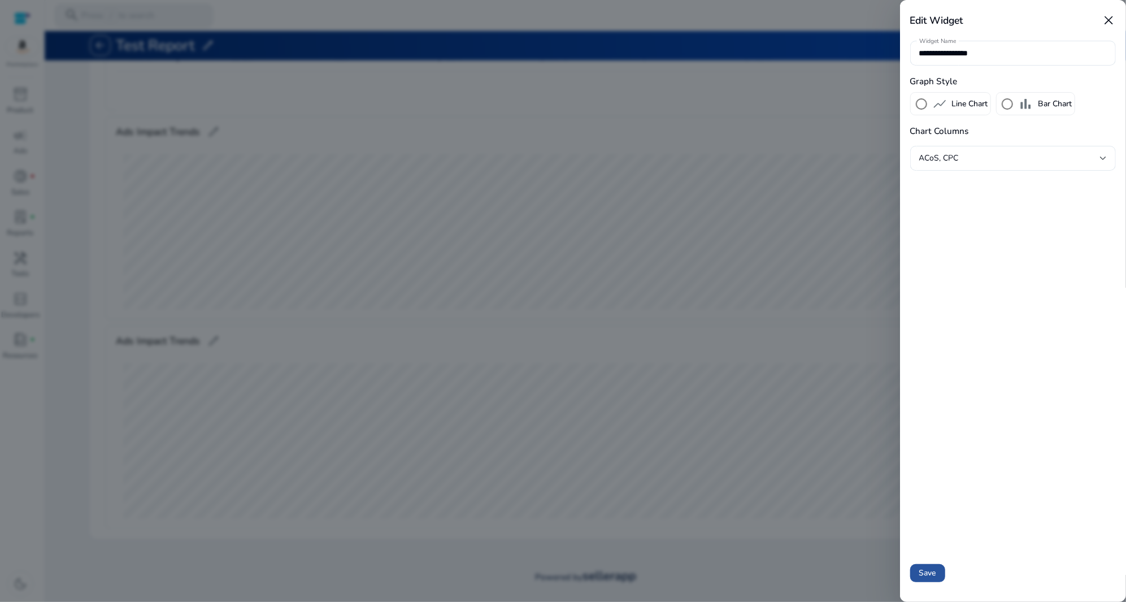
click at [938, 569] on span at bounding box center [927, 572] width 35 height 27
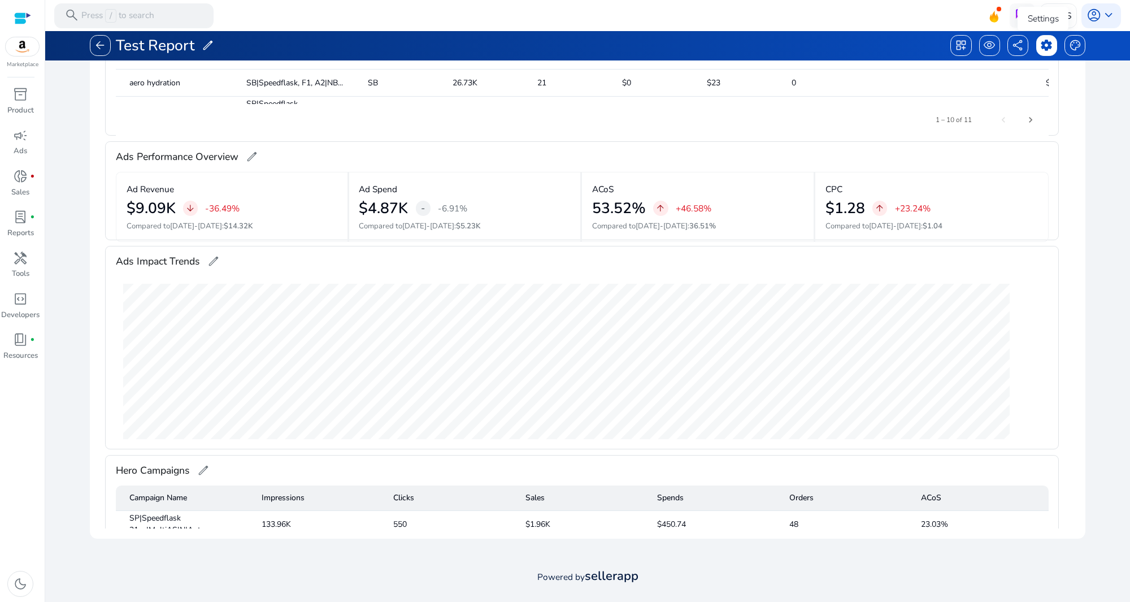
click at [1041, 43] on span "settings" at bounding box center [1046, 45] width 12 height 12
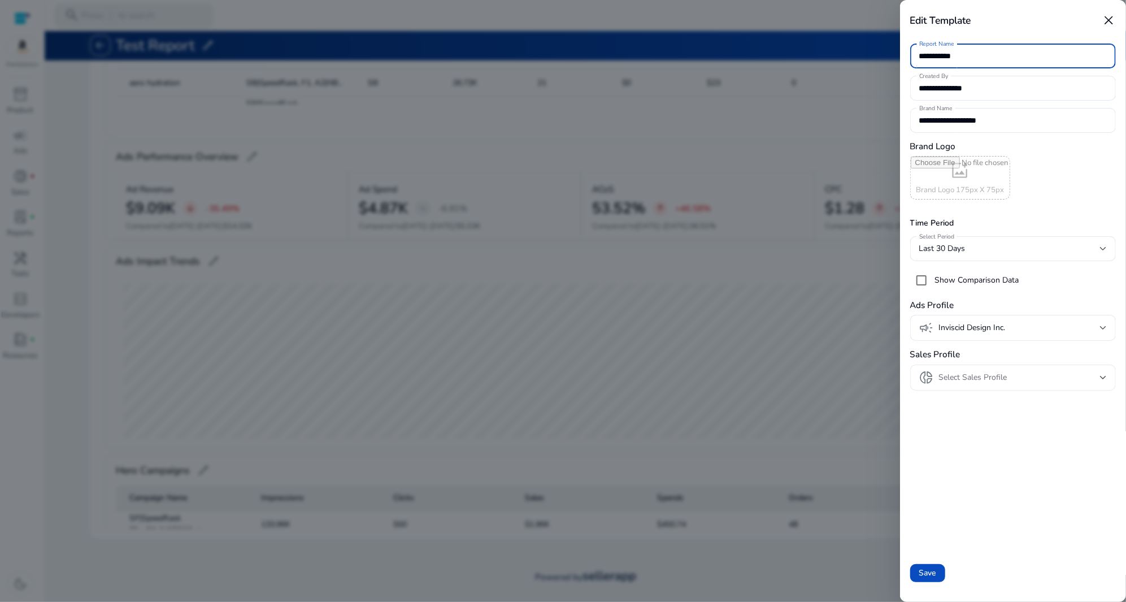
click at [1100, 376] on div "Select Sales Profile" at bounding box center [1020, 377] width 162 height 12
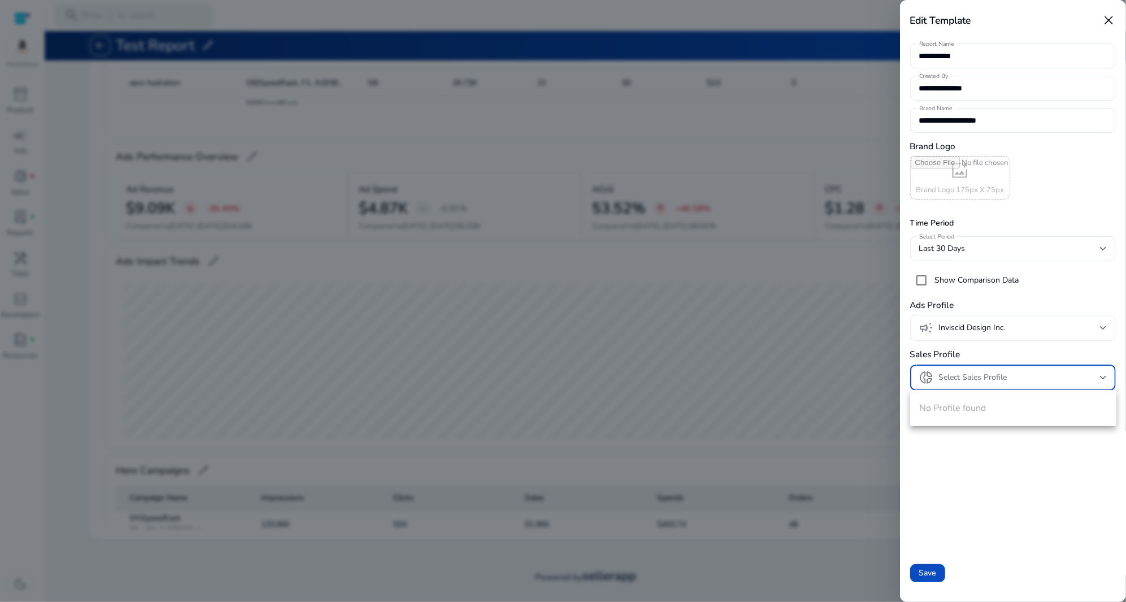
click at [1100, 376] on div at bounding box center [563, 301] width 1126 height 602
click at [1113, 26] on span "close" at bounding box center [1108, 20] width 15 height 15
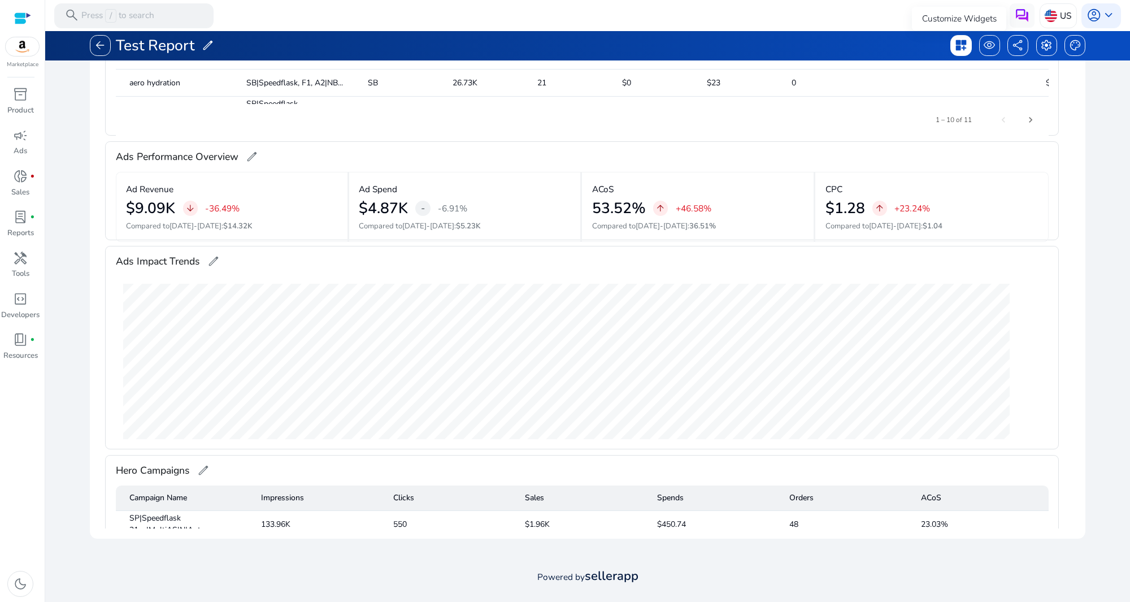
click at [959, 47] on span "dashboard_customize" at bounding box center [961, 45] width 12 height 12
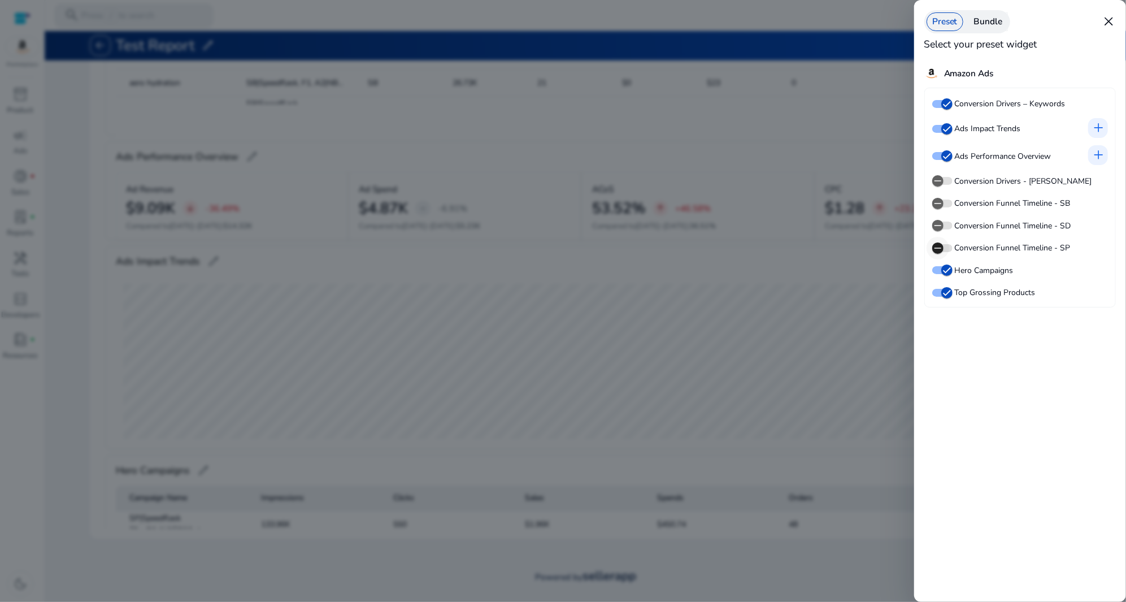
click at [941, 244] on icon "button" at bounding box center [938, 248] width 10 height 10
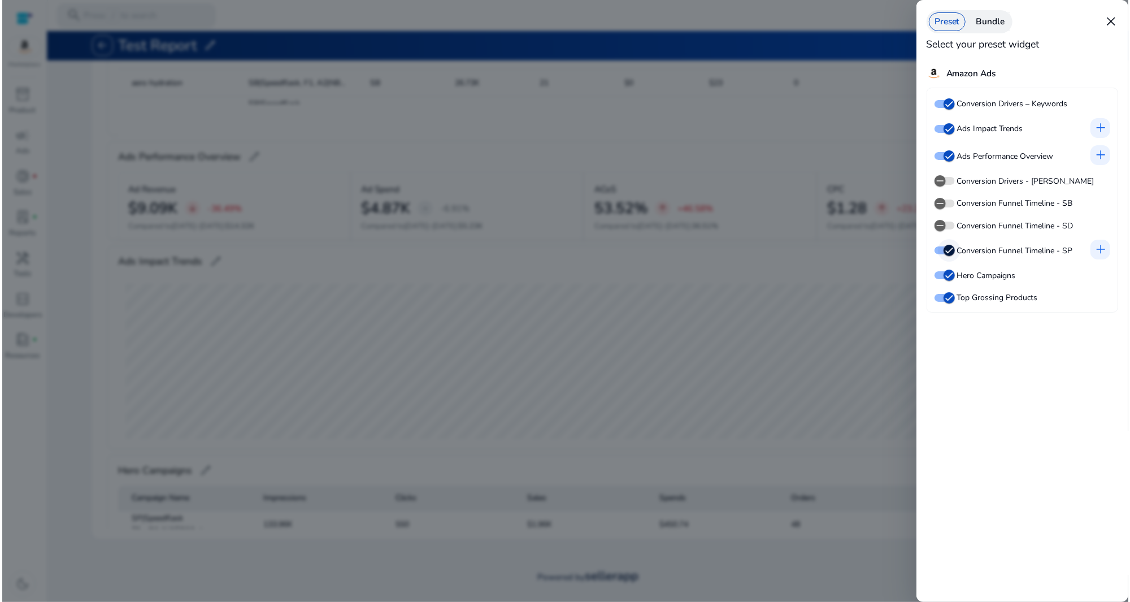
scroll to position [231, 0]
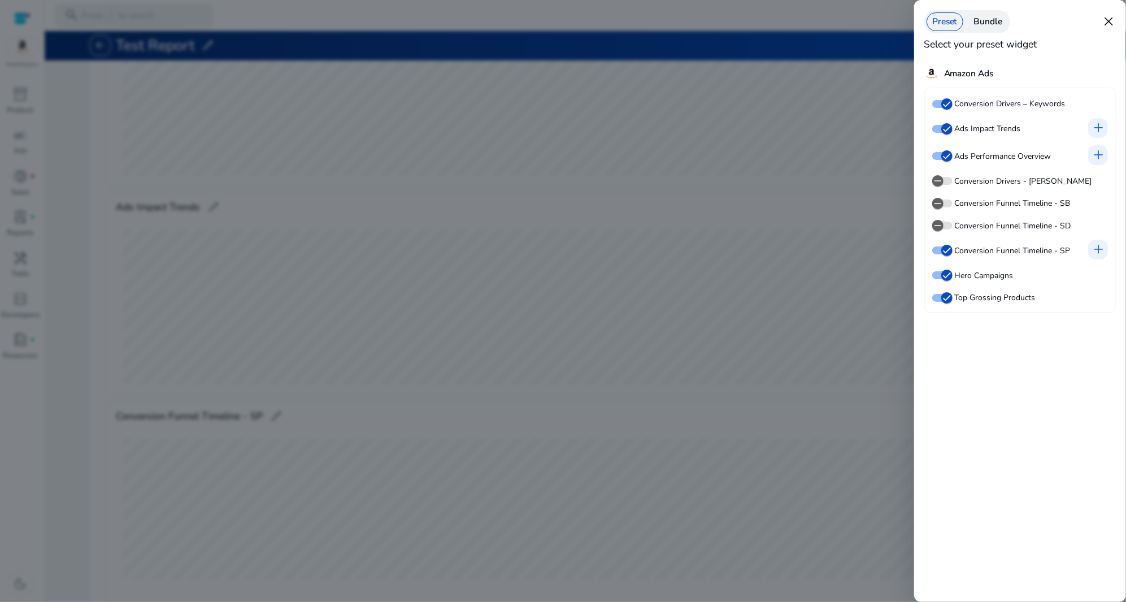
click at [1105, 21] on span "close" at bounding box center [1108, 21] width 15 height 15
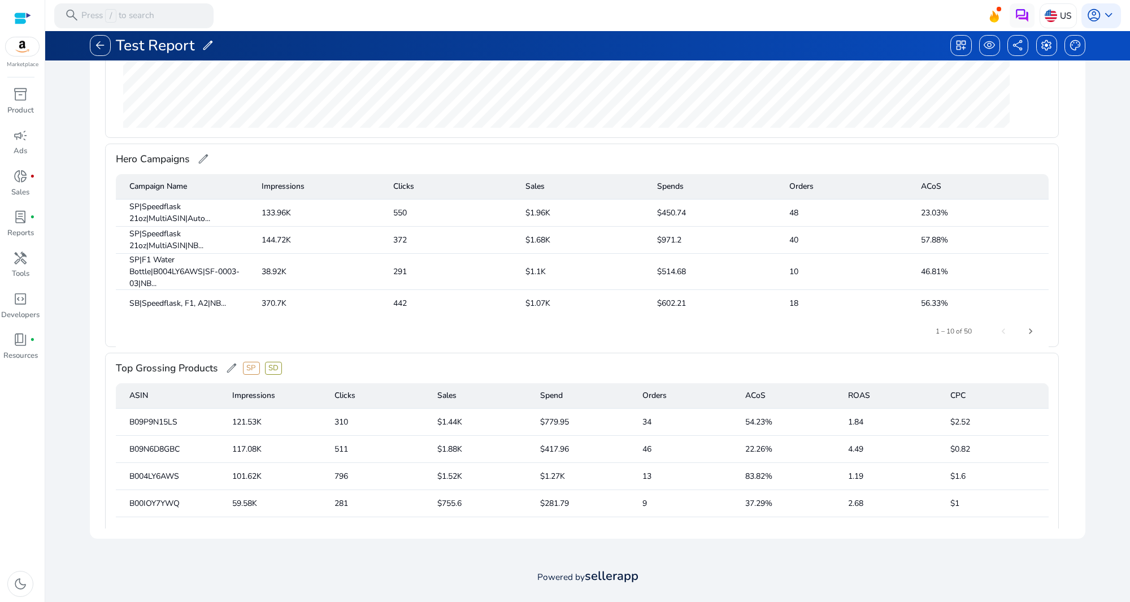
scroll to position [296, 0]
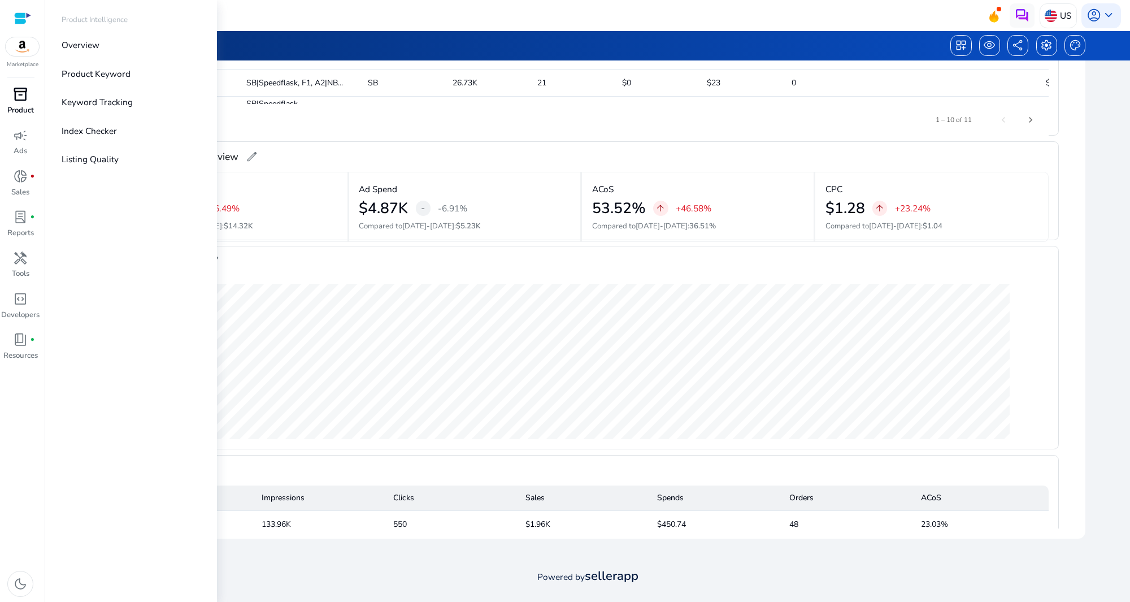
click at [36, 93] on div "inventory_2" at bounding box center [20, 95] width 34 height 20
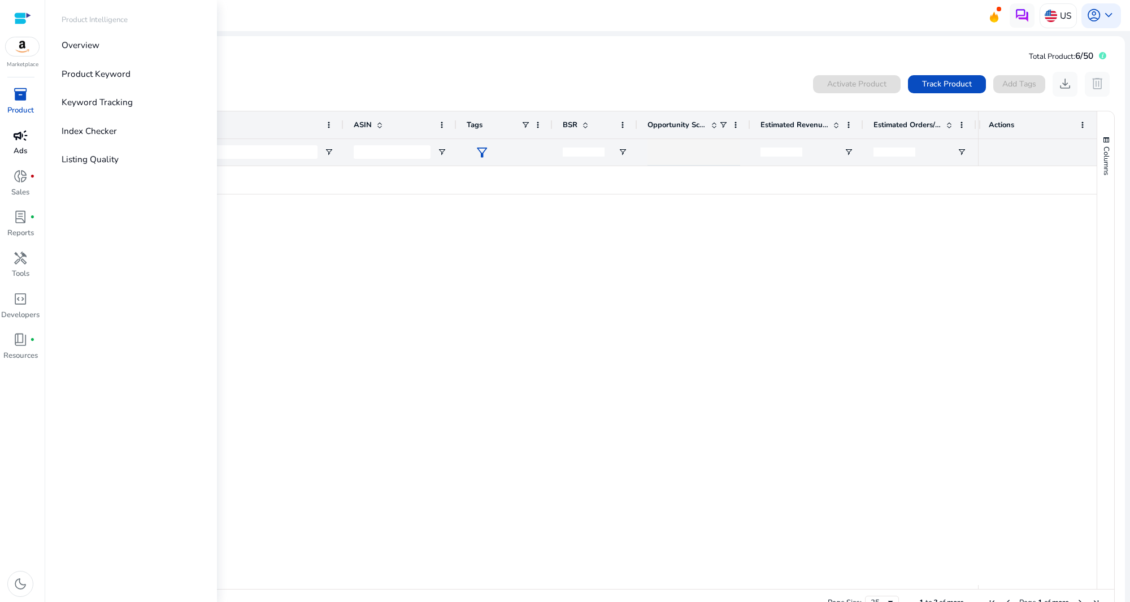
click at [34, 132] on div "campaign" at bounding box center [20, 135] width 34 height 20
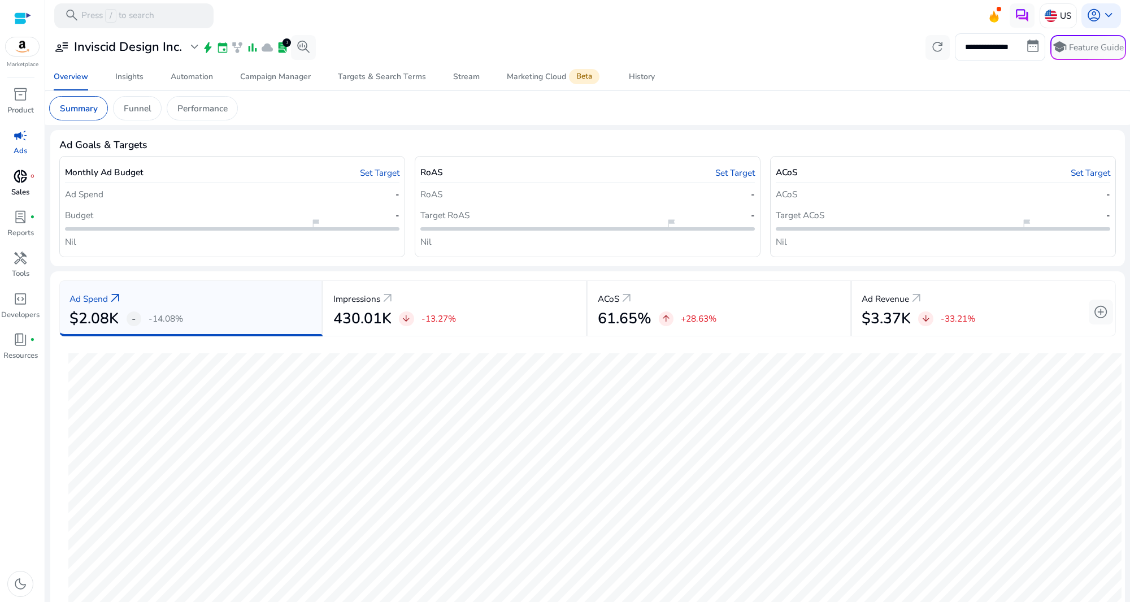
click at [27, 187] on p "Sales" at bounding box center [20, 192] width 18 height 11
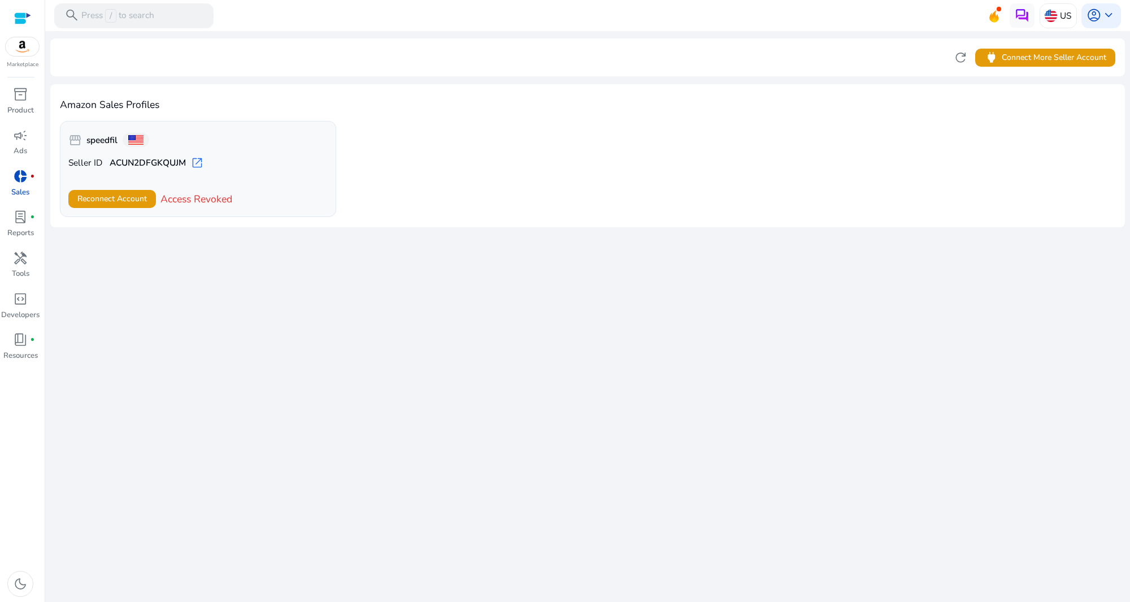
click at [194, 159] on span "open_in_new" at bounding box center [197, 163] width 12 height 12
click at [229, 201] on span "Access Revoked" at bounding box center [196, 199] width 72 height 15
click at [132, 201] on span "Reconnect Account" at bounding box center [111, 199] width 69 height 12
click at [25, 261] on span "handyman" at bounding box center [20, 258] width 15 height 15
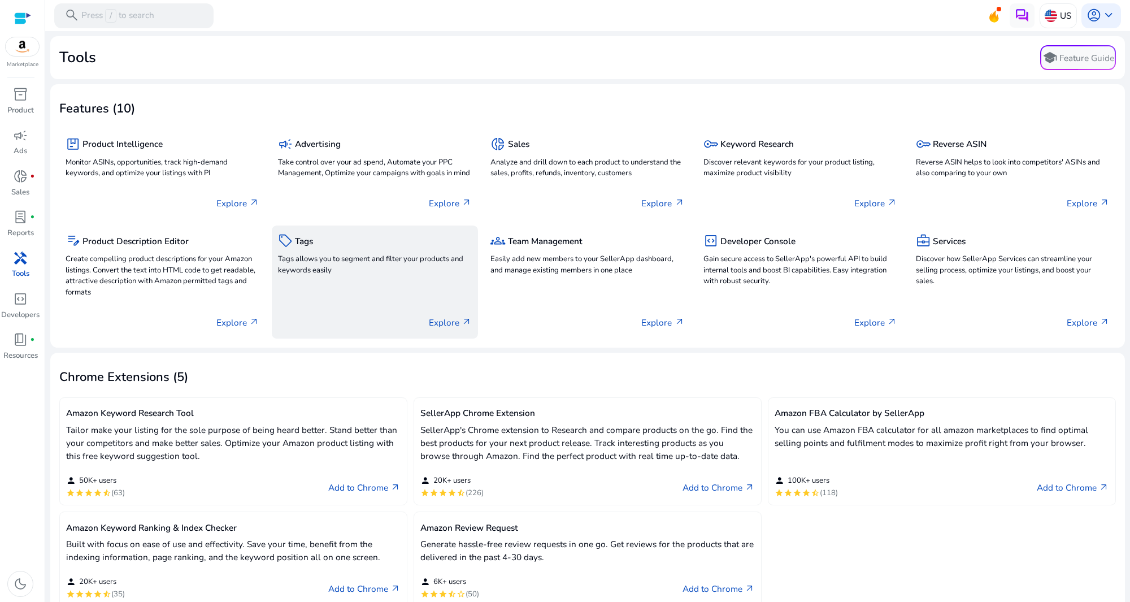
click at [379, 279] on div "sell Tags Tags allows you to segment and filter your products and keywords easi…" at bounding box center [375, 255] width 194 height 47
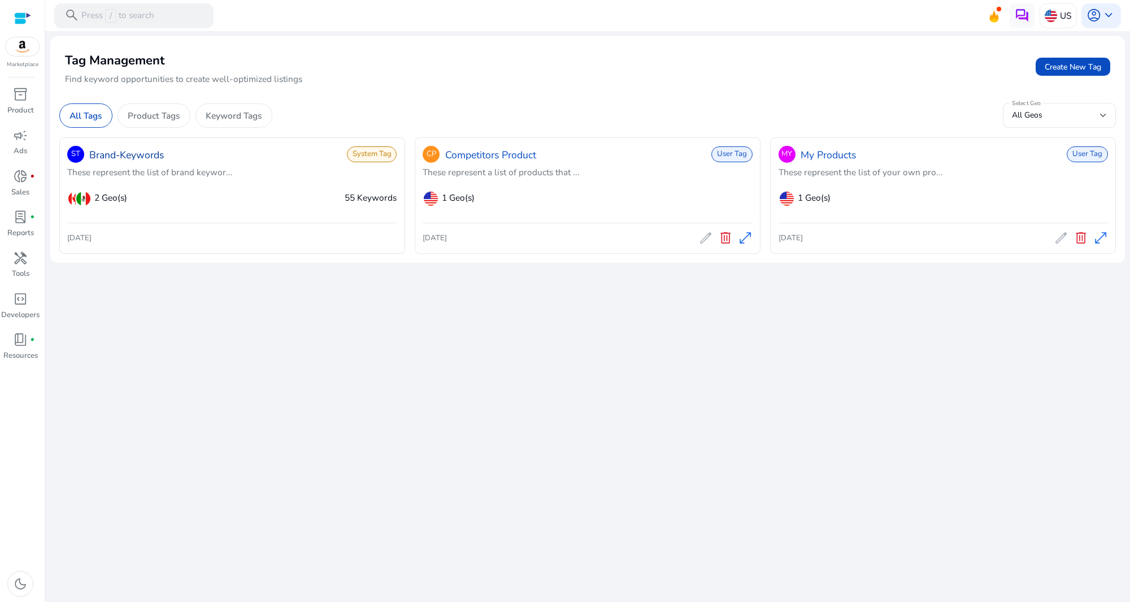
click at [155, 157] on link "Brand-Keywords" at bounding box center [126, 154] width 75 height 15
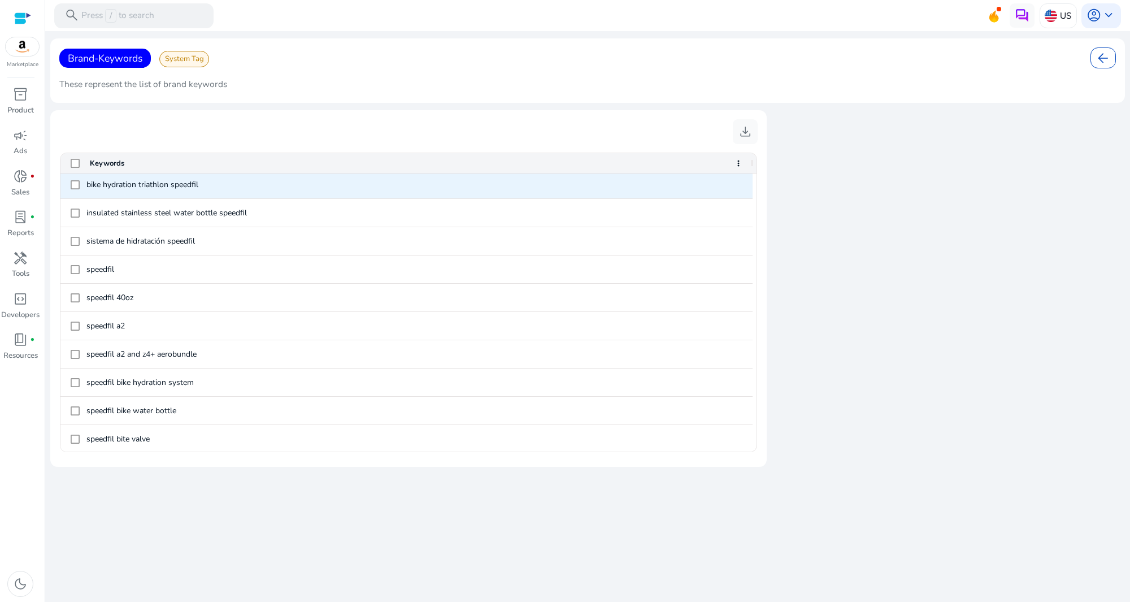
scroll to position [328, 0]
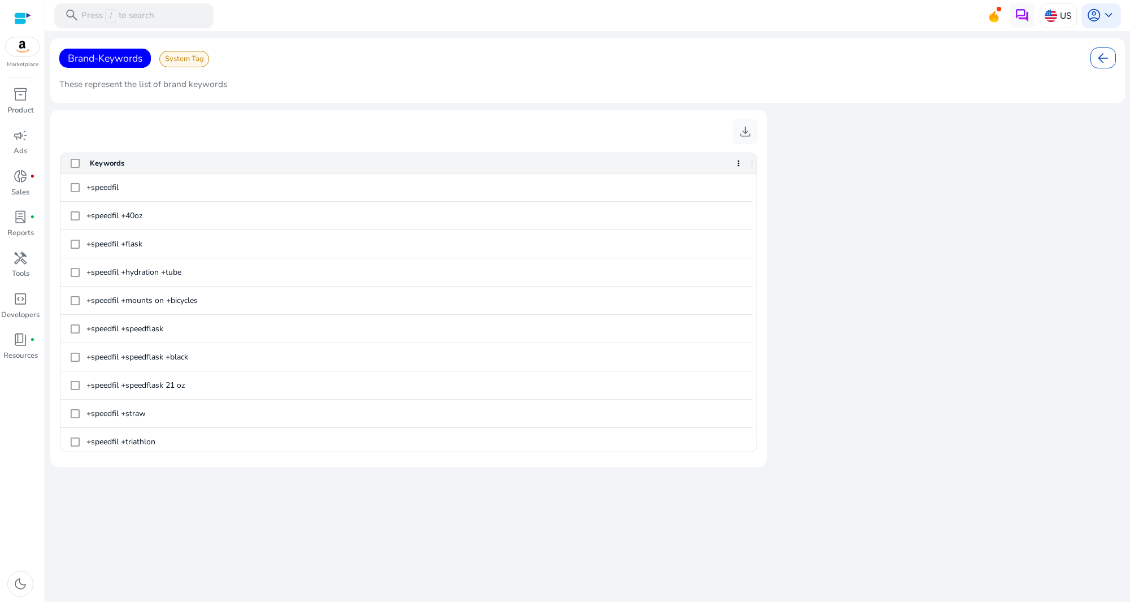
click at [1102, 59] on span "arrow_back" at bounding box center [1103, 58] width 15 height 15
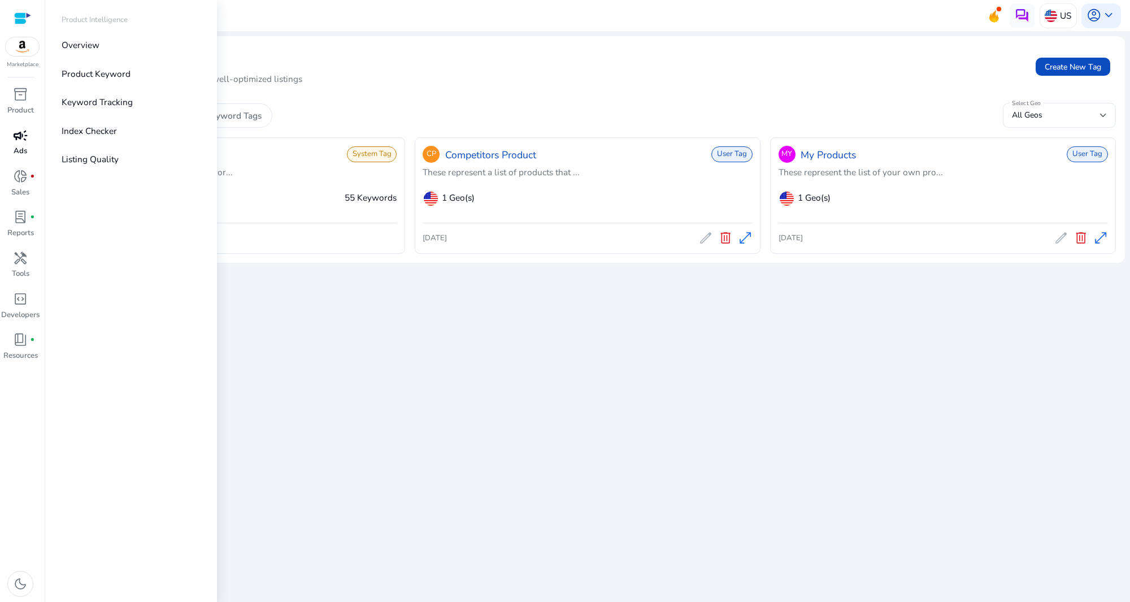
click at [20, 148] on p "Ads" at bounding box center [21, 151] width 14 height 11
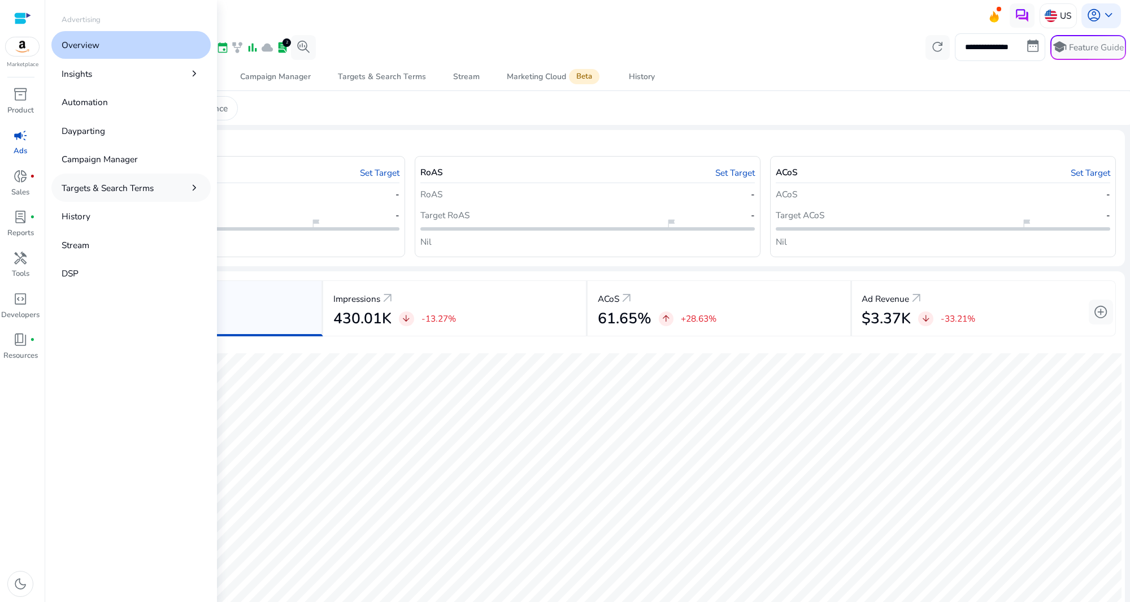
click at [120, 186] on p "Targets & Search Terms" at bounding box center [108, 187] width 92 height 13
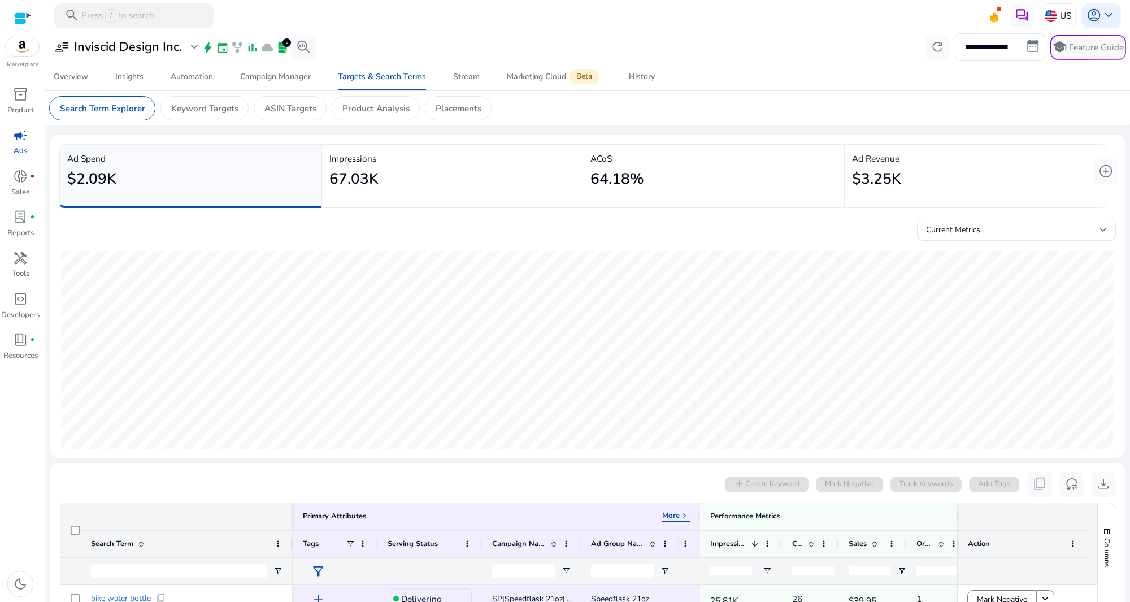
scroll to position [4, 0]
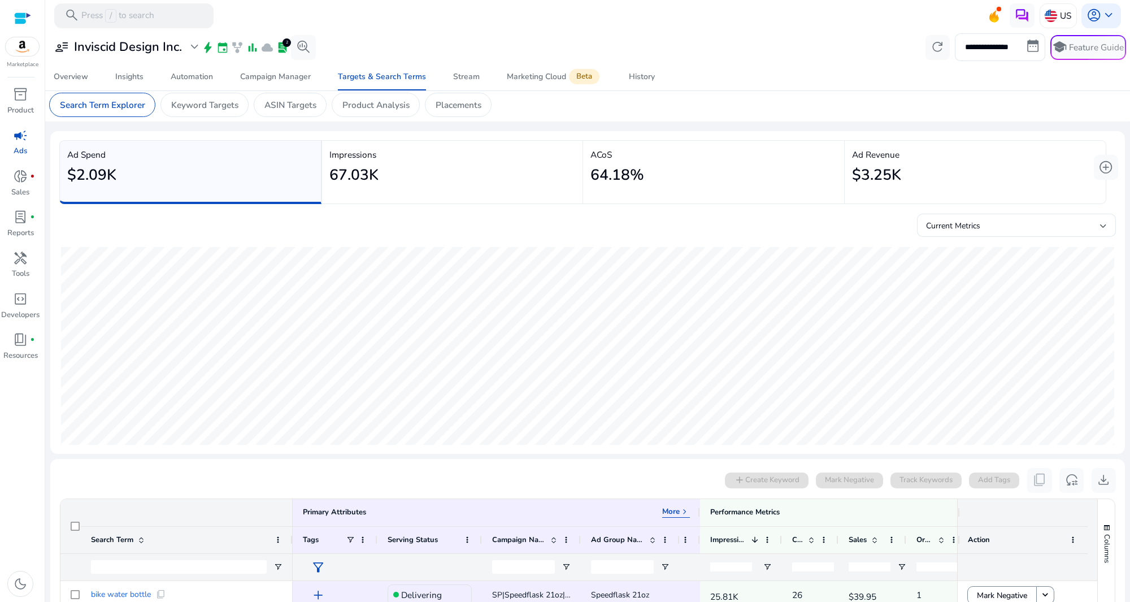
click at [953, 183] on div "$3.25K" at bounding box center [975, 175] width 246 height 28
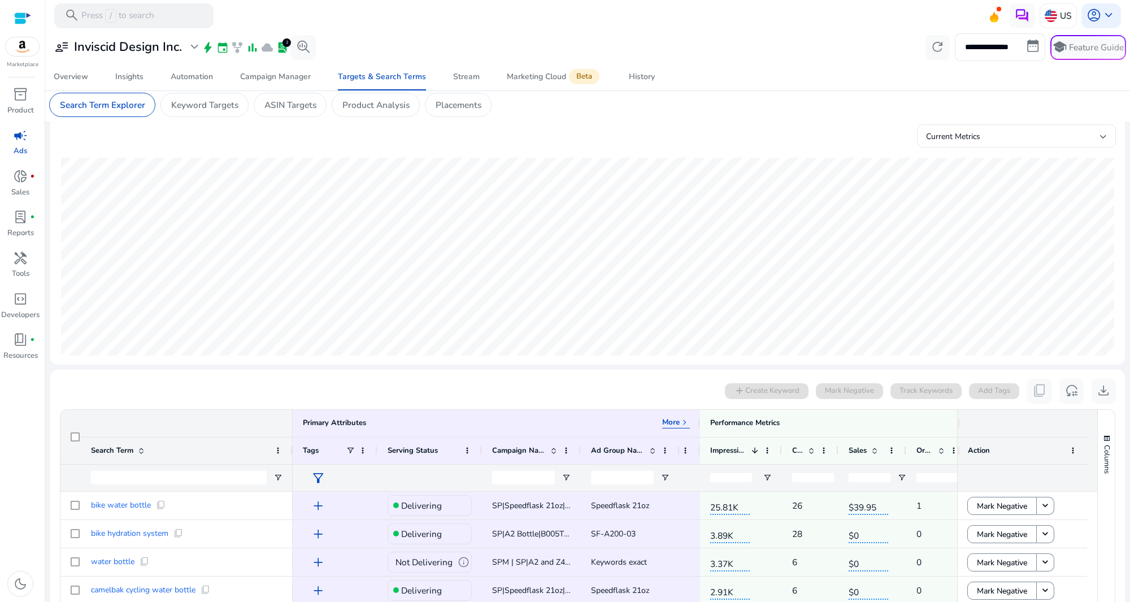
scroll to position [0, 0]
